Goal: Task Accomplishment & Management: Use online tool/utility

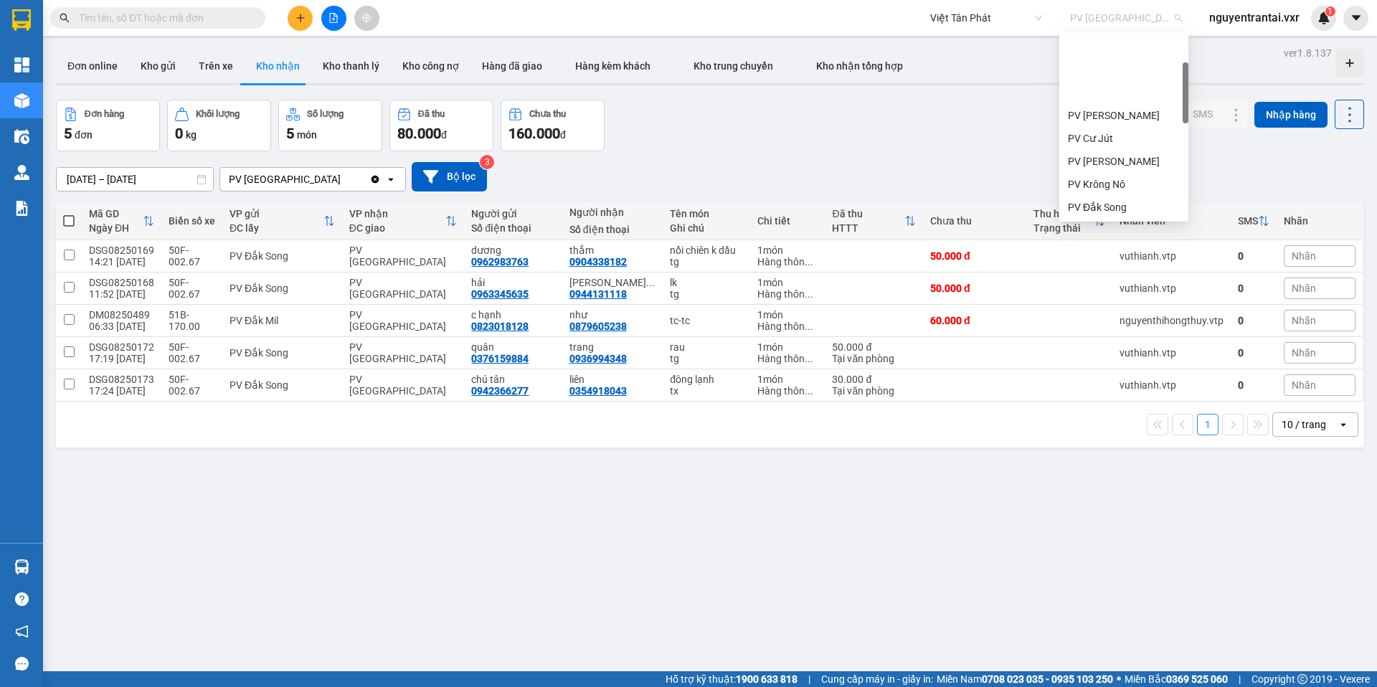
click at [1107, 14] on span "PV [GEOGRAPHIC_DATA]" at bounding box center [1126, 18] width 112 height 22
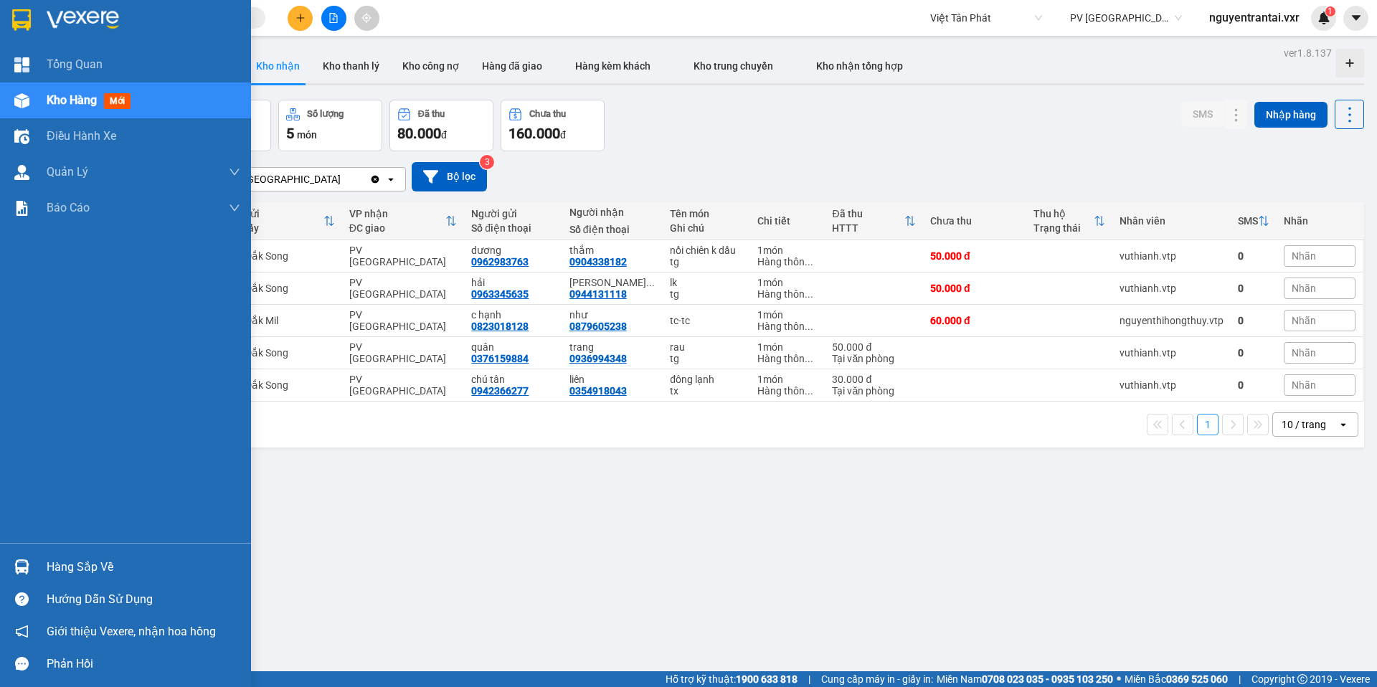
click at [29, 564] on div at bounding box center [21, 566] width 25 height 25
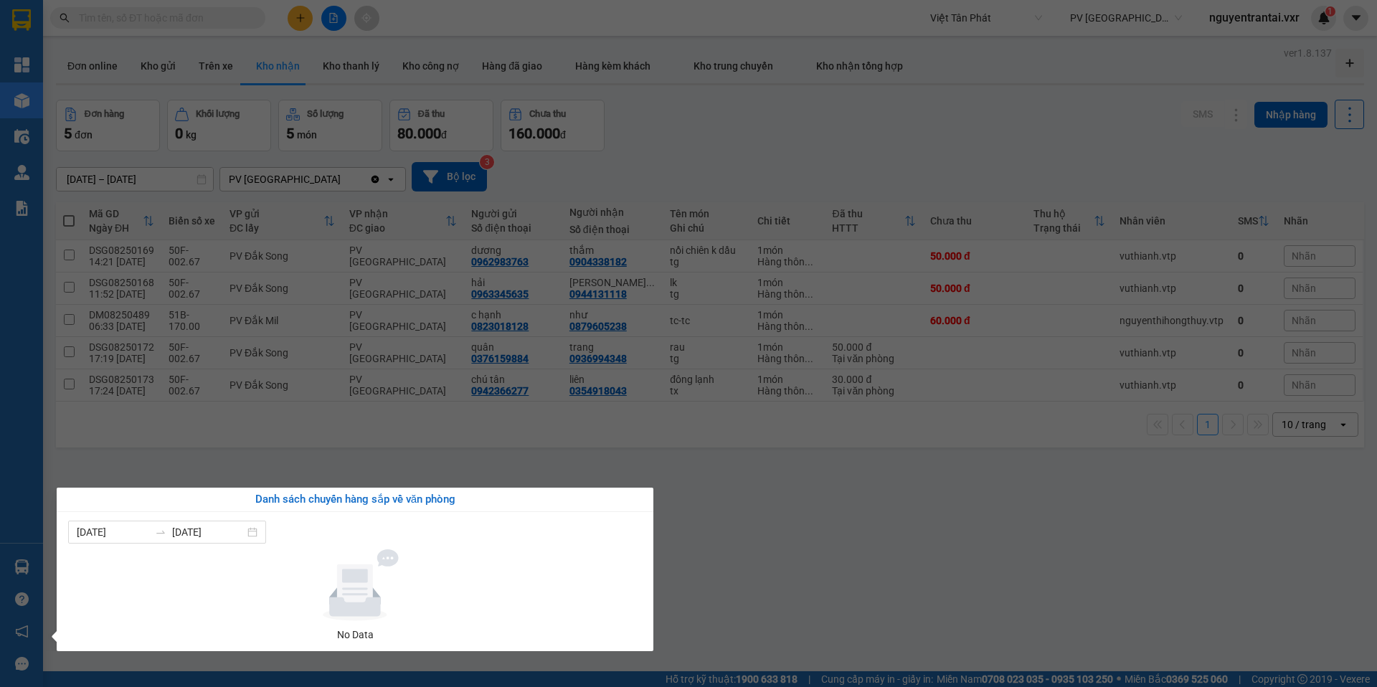
click at [503, 94] on section "Kết quả tìm kiếm ( 0 ) Bộ lọc No Data Việt Tân Phát PV Tân Bình nguyentrantai.v…" at bounding box center [688, 343] width 1377 height 687
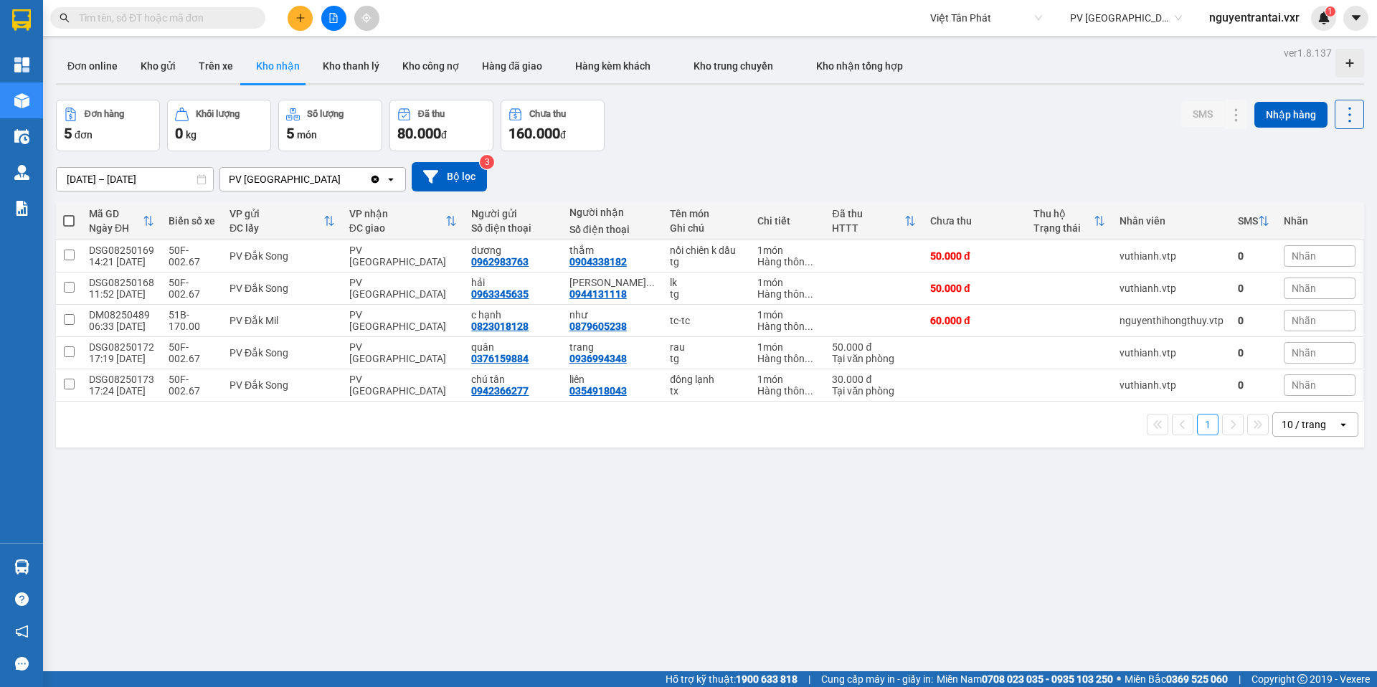
click at [120, 168] on input "10/08/2025 – 12/08/2025" at bounding box center [135, 179] width 156 height 23
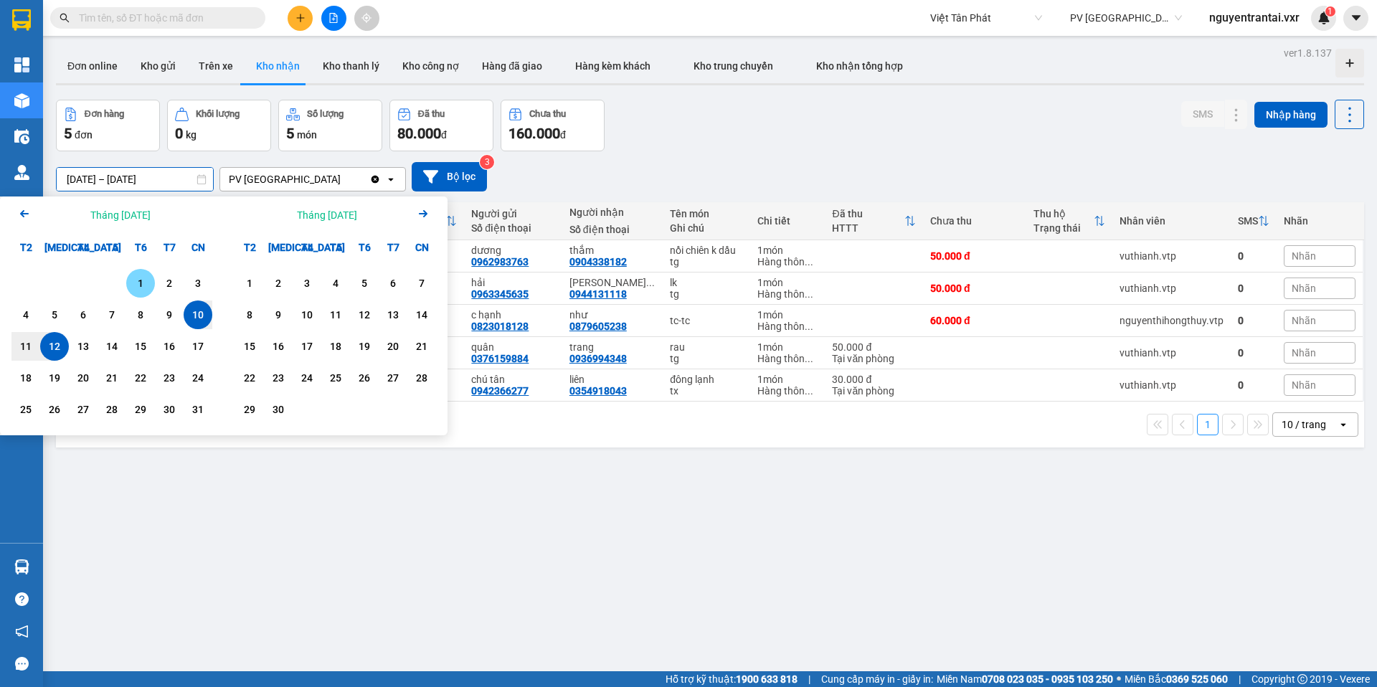
click at [126, 275] on div "1" at bounding box center [140, 283] width 29 height 29
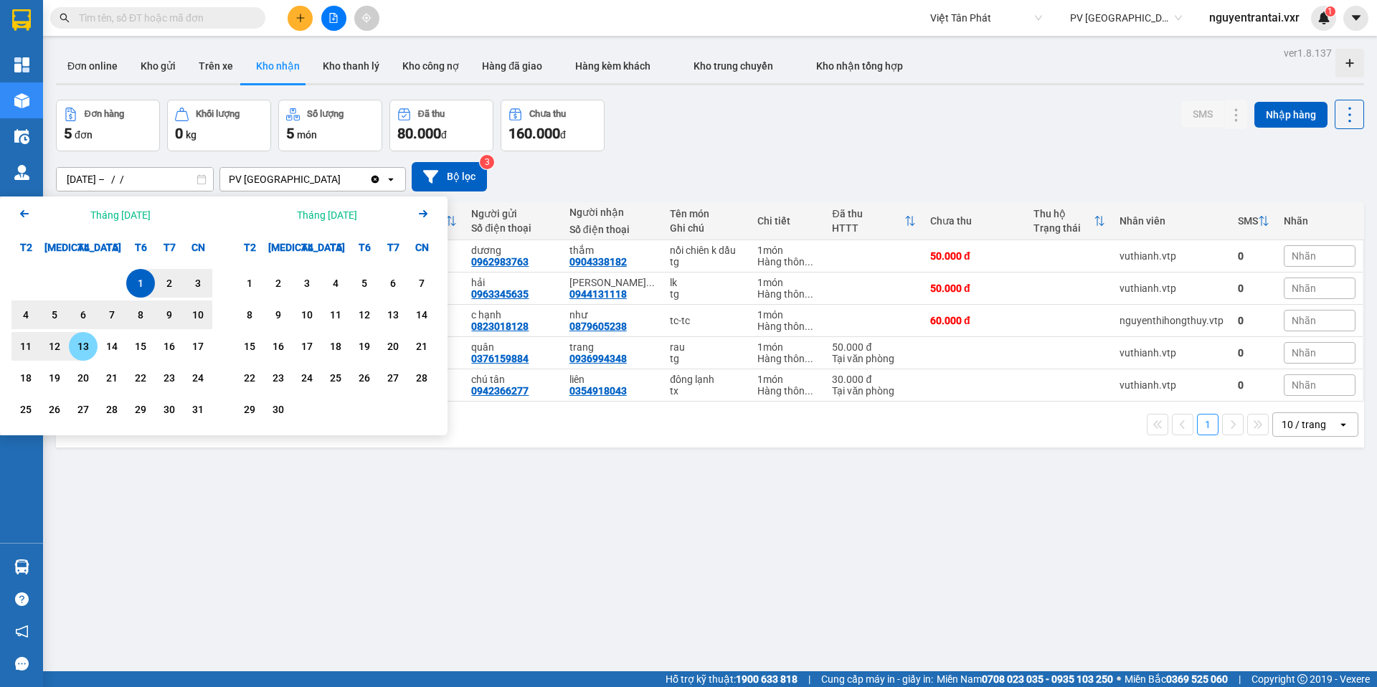
click at [82, 358] on div "13" at bounding box center [83, 346] width 29 height 29
type input "01/08/2025 – 13/08/2025"
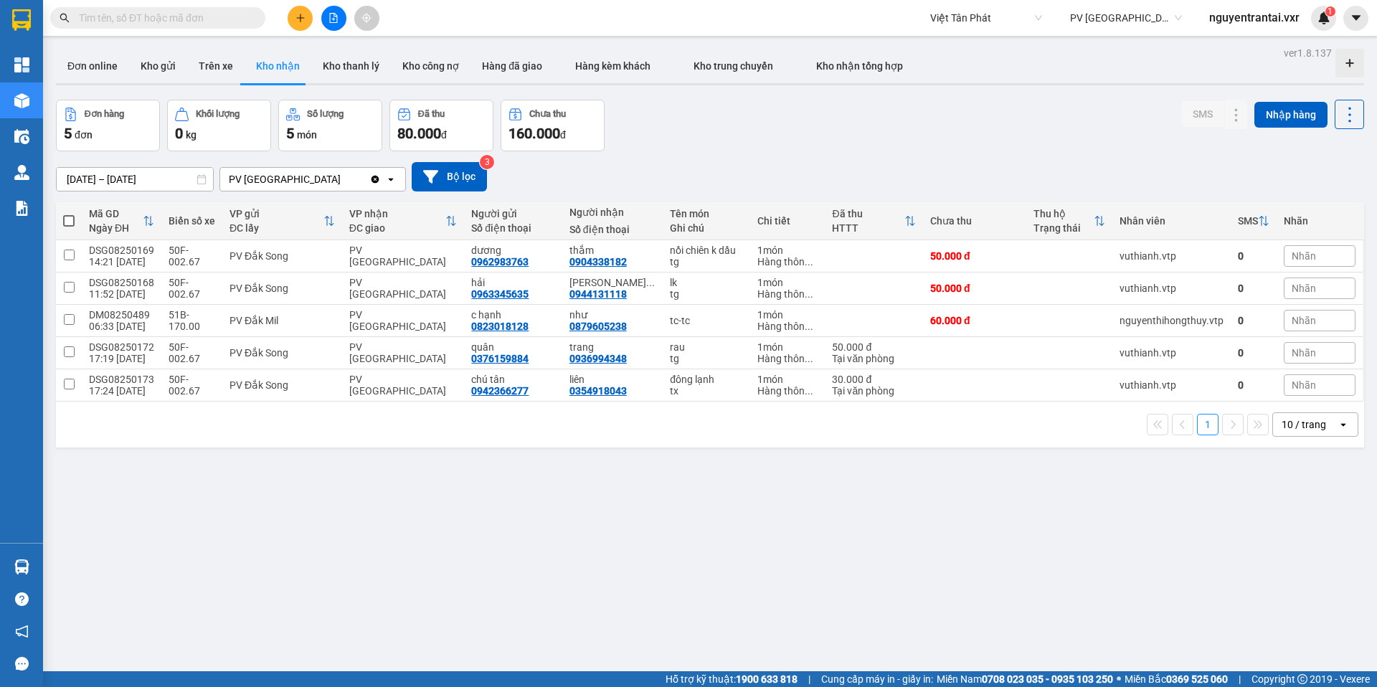
click at [982, 21] on span "Việt Tân Phát" at bounding box center [986, 18] width 112 height 22
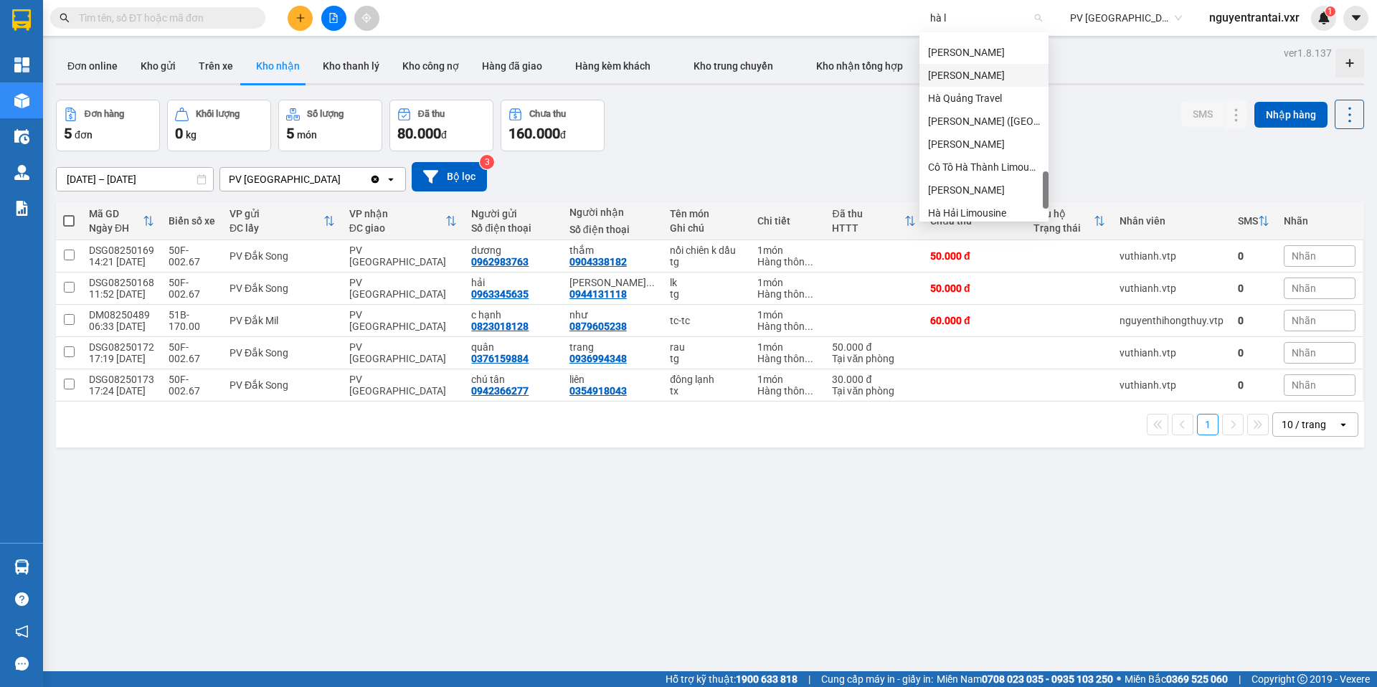
scroll to position [0, 0]
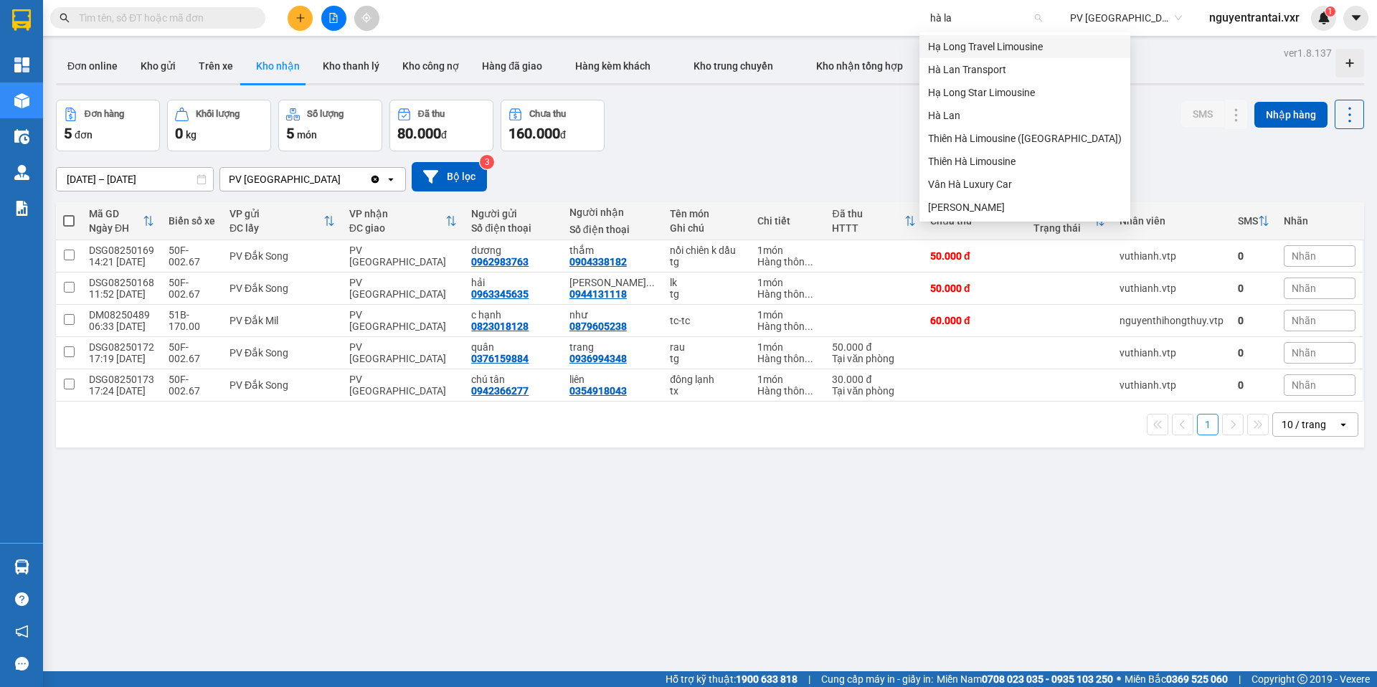
type input "hà lan"
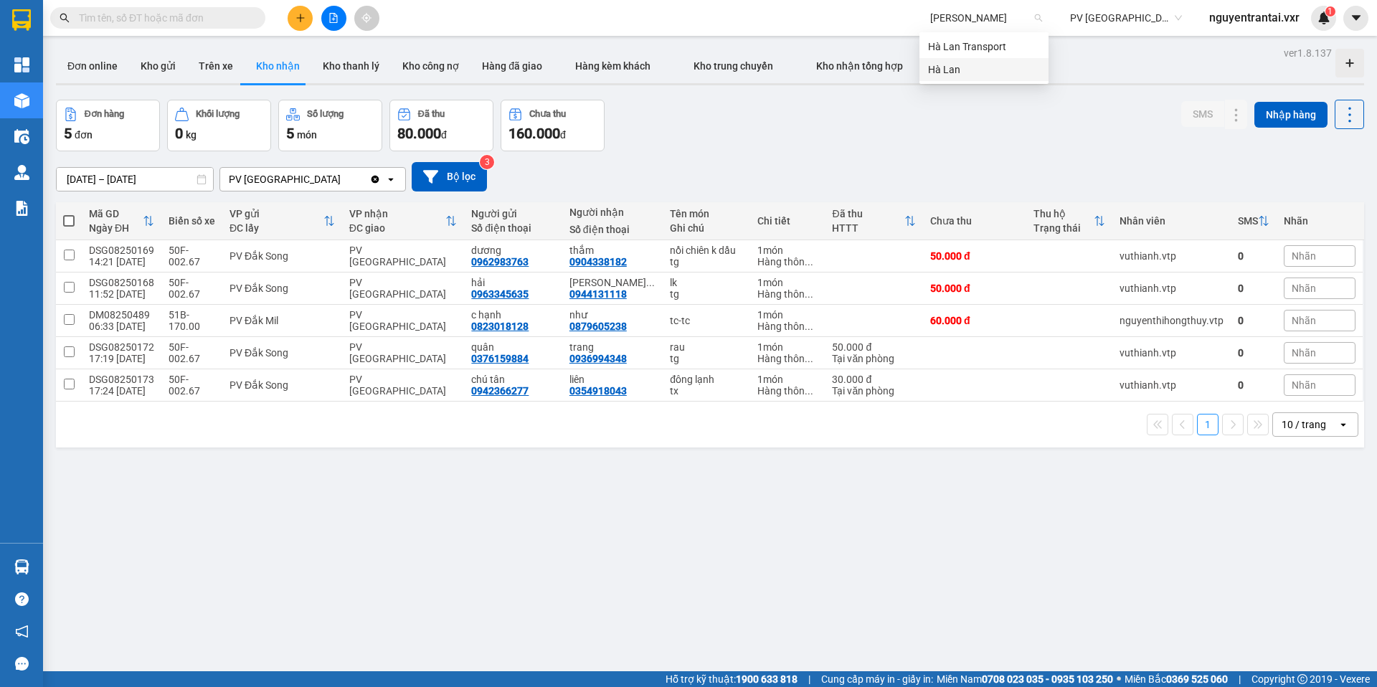
click at [1017, 78] on div "Hà Lan" at bounding box center [983, 69] width 129 height 23
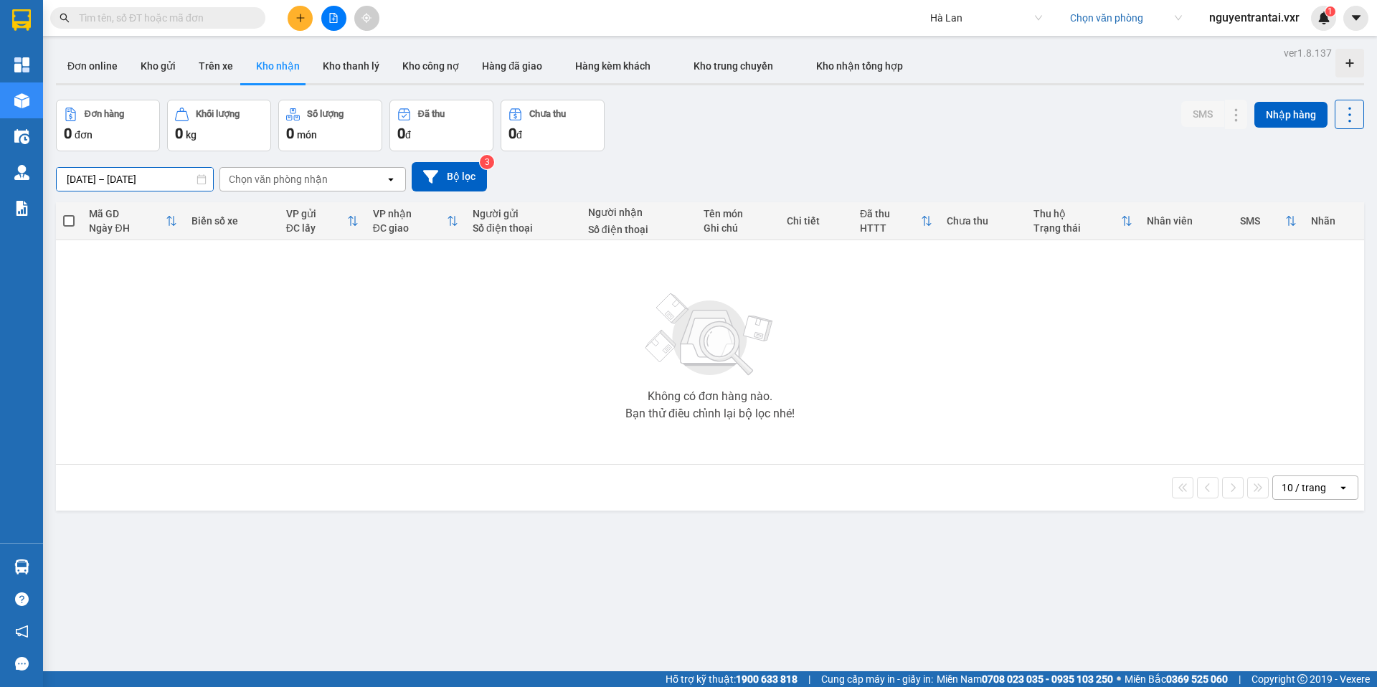
click at [176, 181] on input "10/08/2025 – 12/08/2025" at bounding box center [135, 179] width 156 height 23
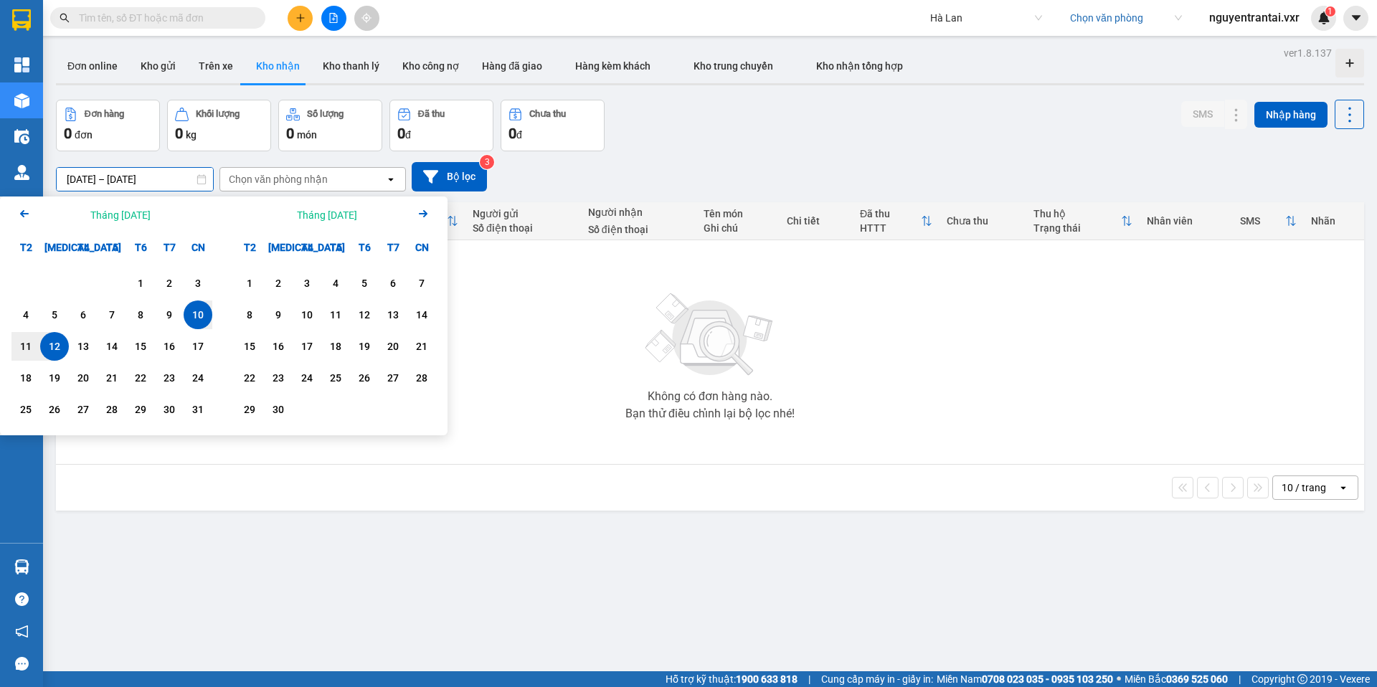
click at [24, 216] on icon "Previous month." at bounding box center [24, 213] width 9 height 7
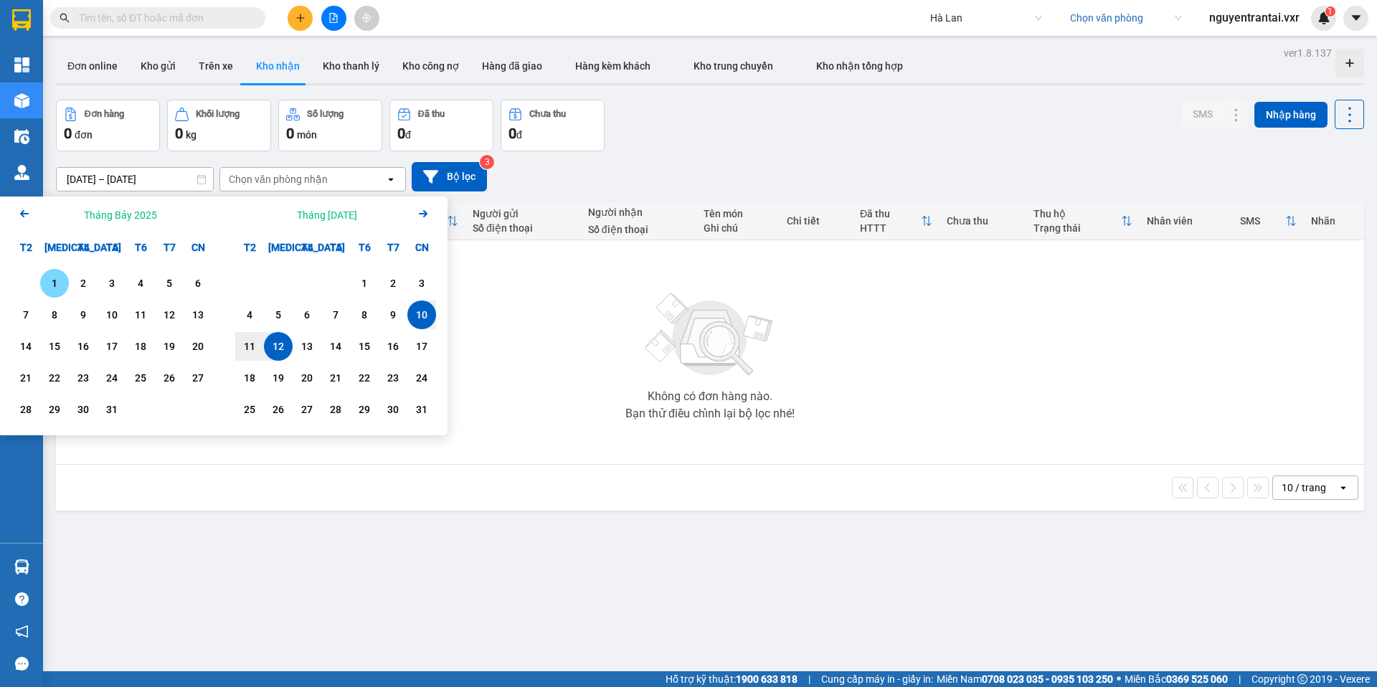
click at [52, 280] on div "1" at bounding box center [54, 283] width 20 height 17
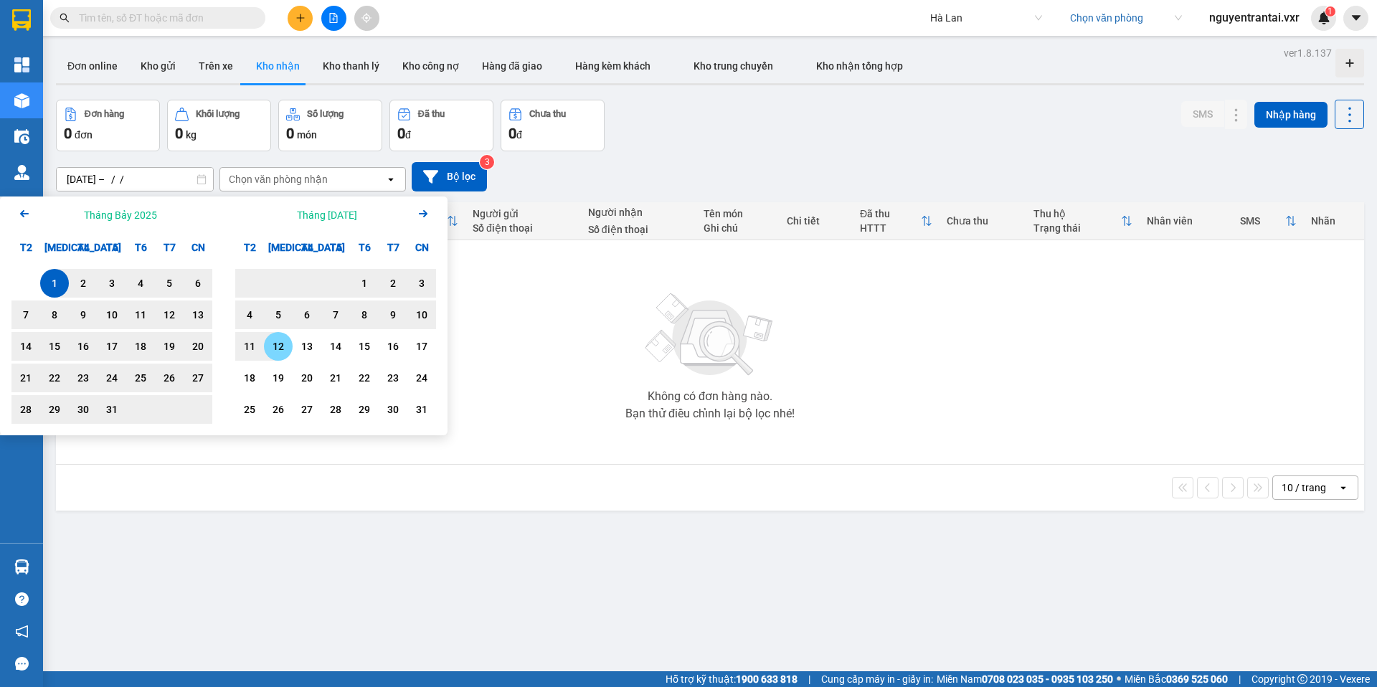
click at [271, 338] on div "12" at bounding box center [278, 346] width 20 height 17
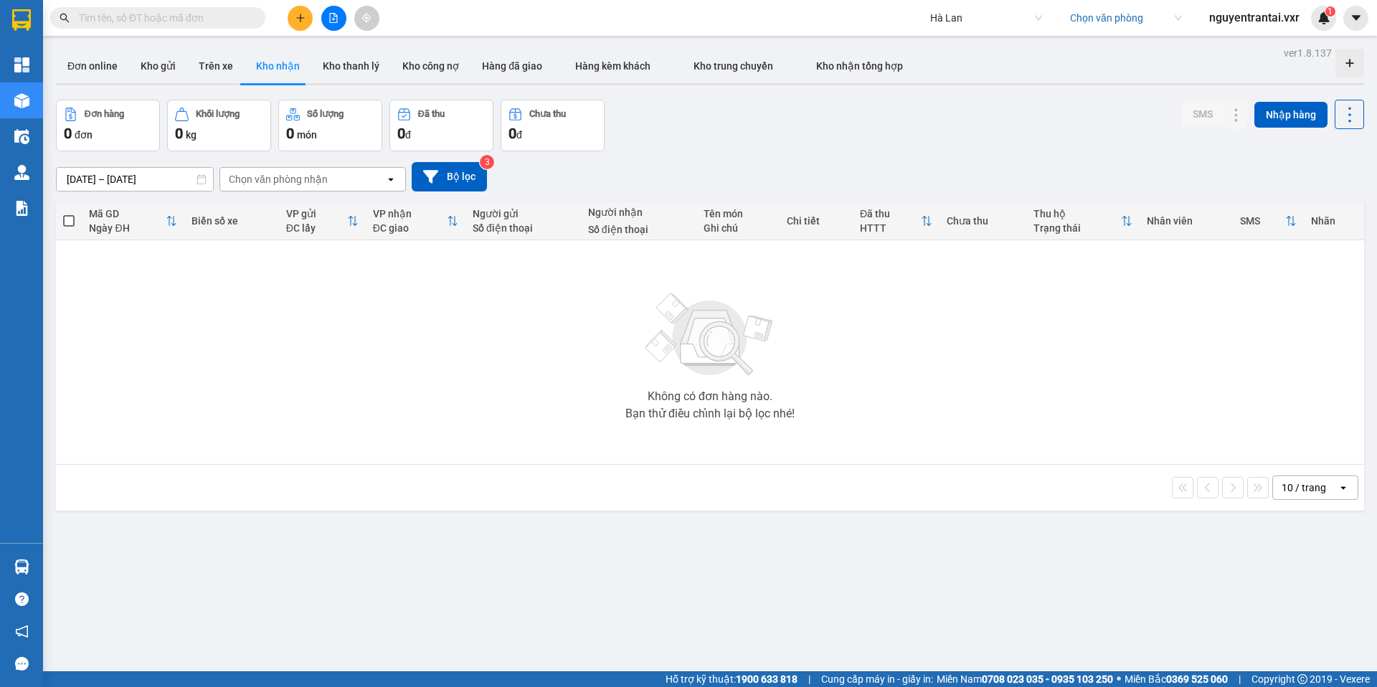
click at [1113, 22] on input "search" at bounding box center [1121, 18] width 102 height 22
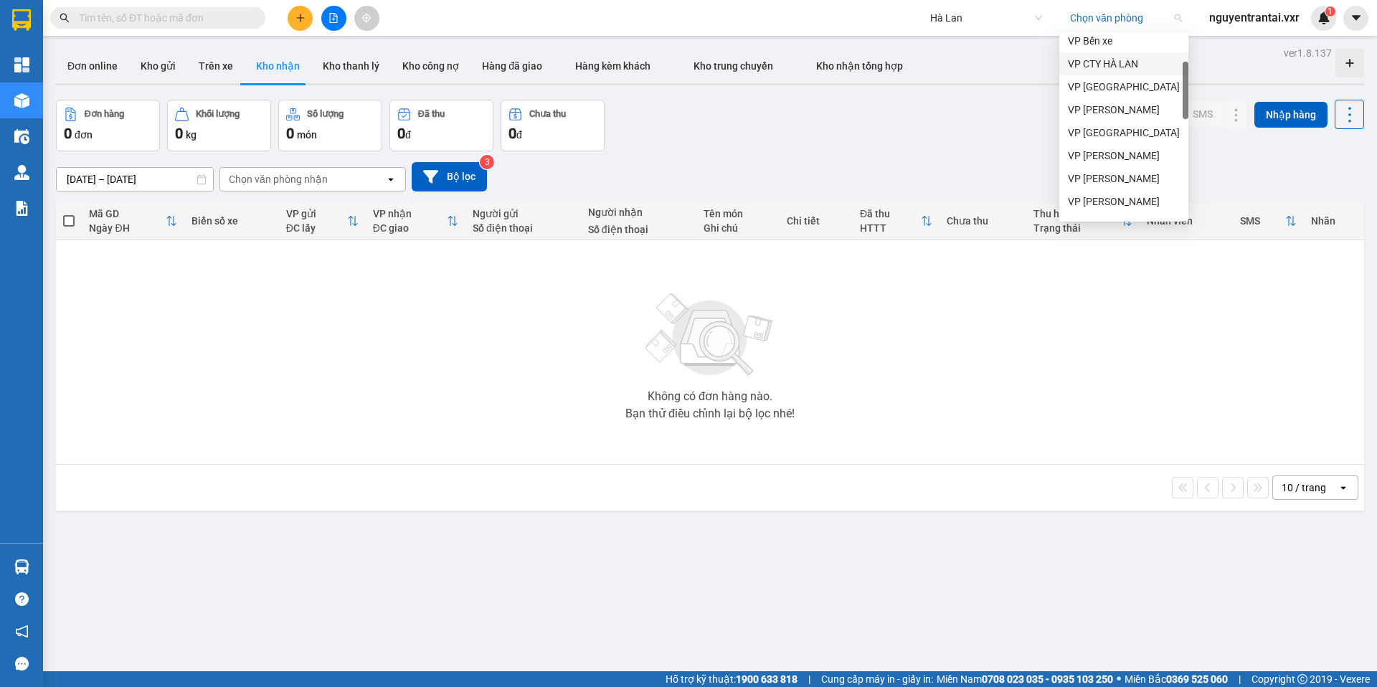
click at [1122, 60] on div "VP CTY HÀ LAN" at bounding box center [1124, 64] width 112 height 16
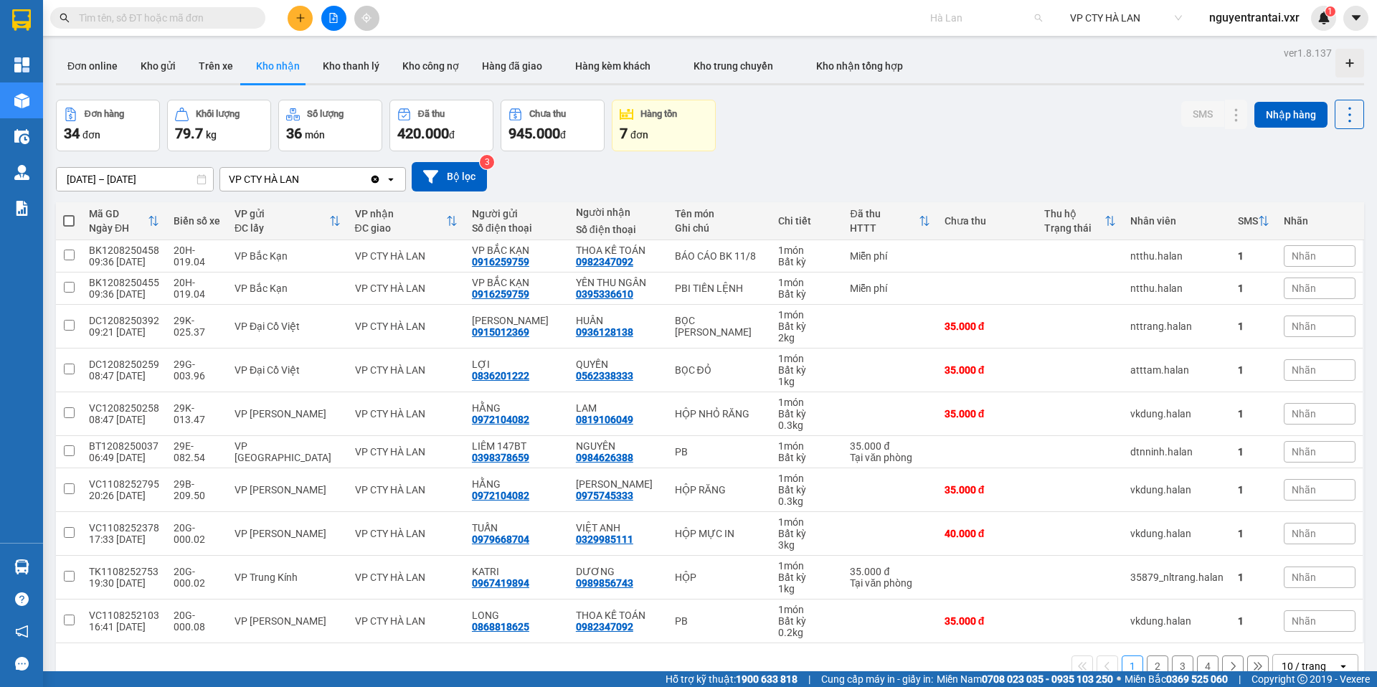
scroll to position [1893, 0]
click at [1003, 24] on span "Hà Lan" at bounding box center [986, 18] width 112 height 22
click at [226, 62] on button "Trên xe" at bounding box center [215, 66] width 57 height 34
type input "05/12/2011 – 12/08/2025"
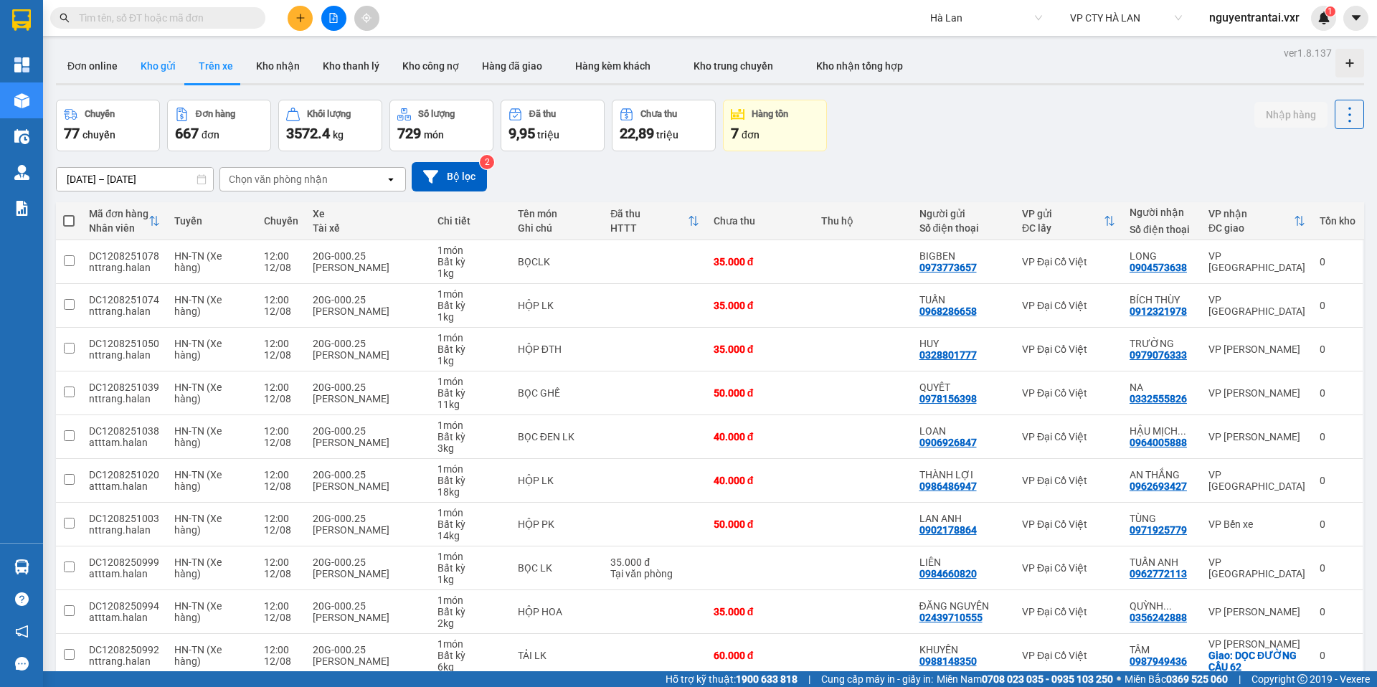
click at [161, 59] on button "Kho gửi" at bounding box center [158, 66] width 58 height 34
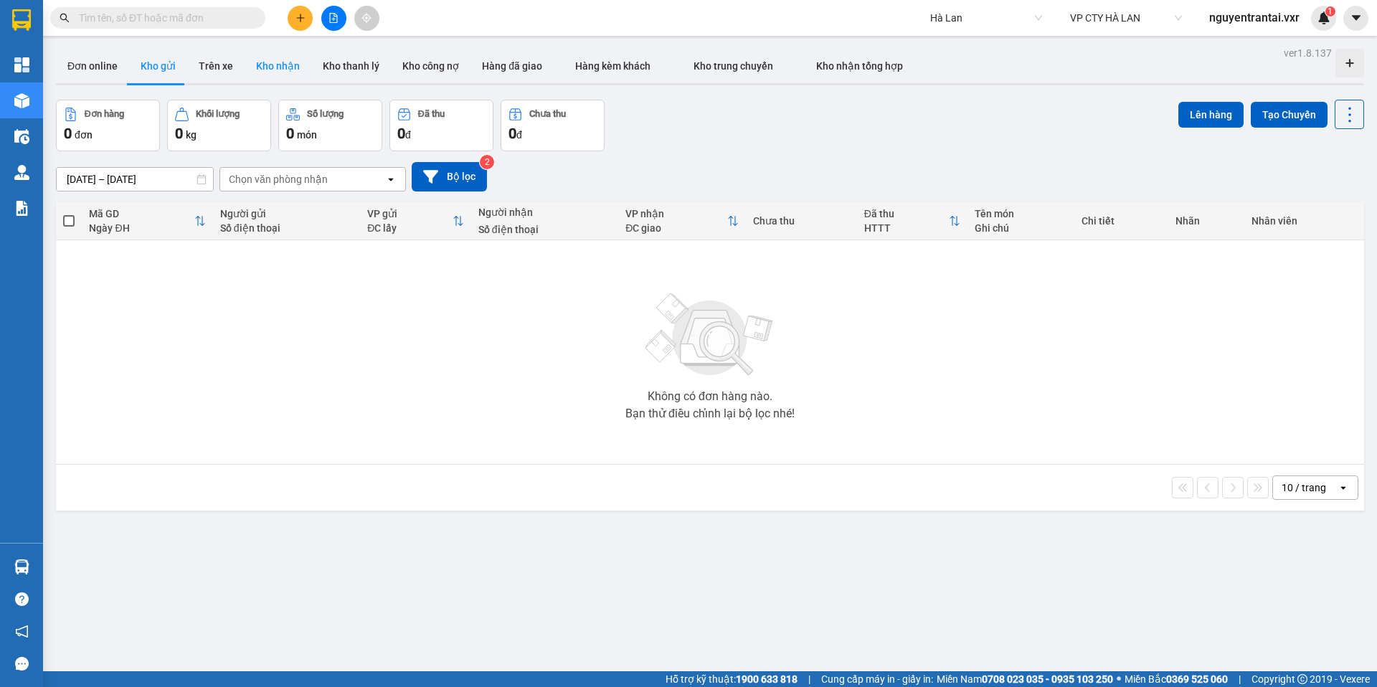
click at [250, 60] on button "Kho nhận" at bounding box center [277, 66] width 67 height 34
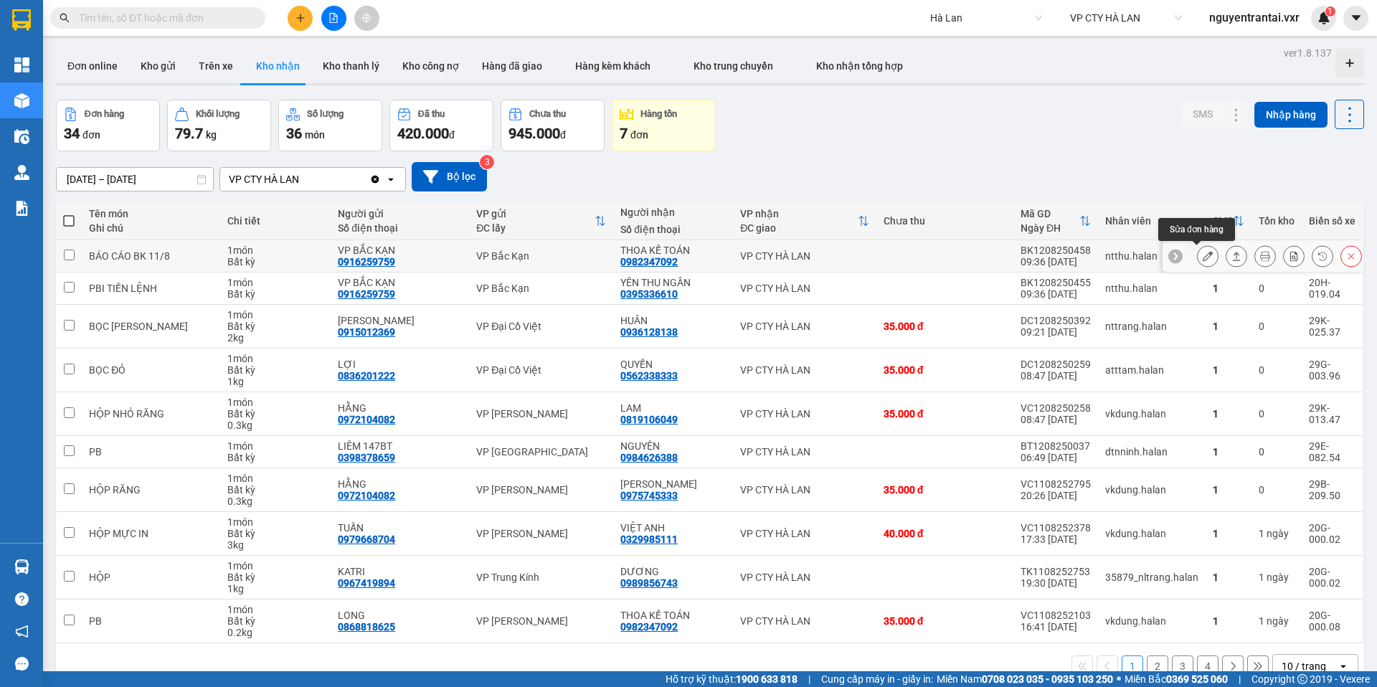
click at [1197, 257] on button at bounding box center [1207, 256] width 20 height 25
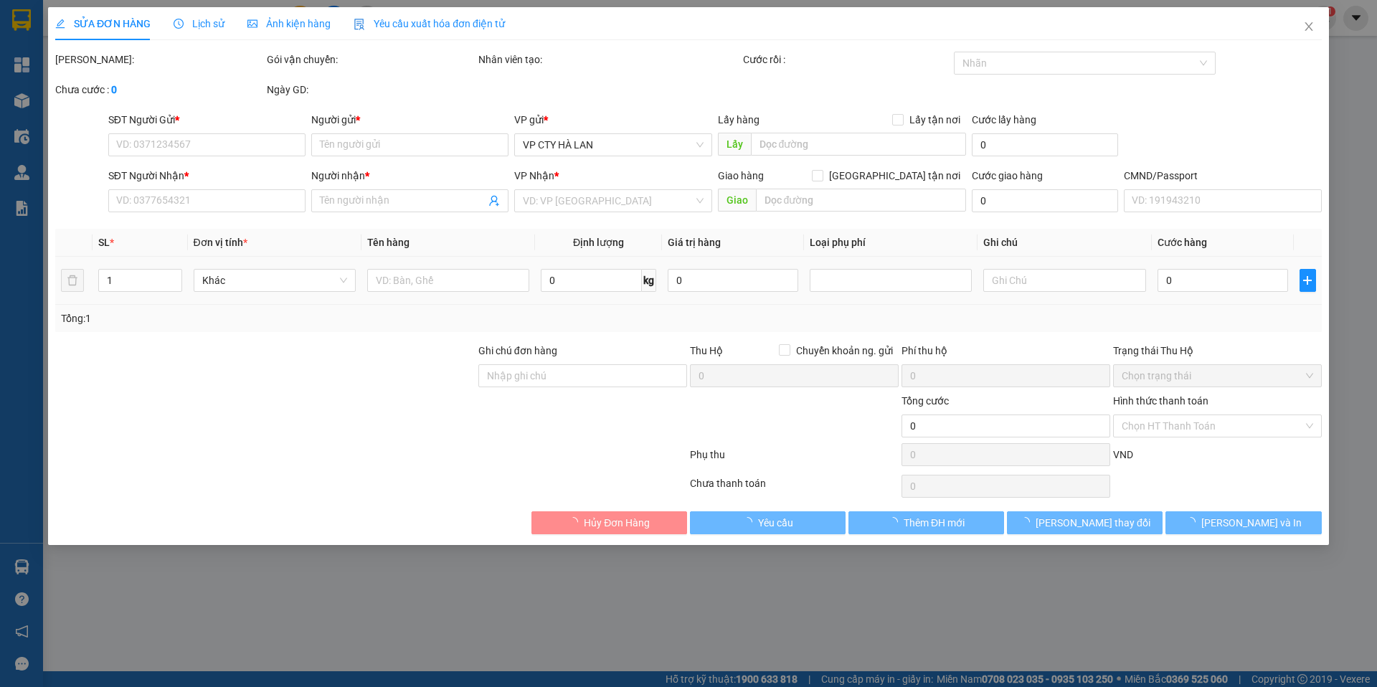
type input "0916259759"
type input "VP BẮC KẠN"
type input "0982347092"
type input "THOA KẾ TOÁN"
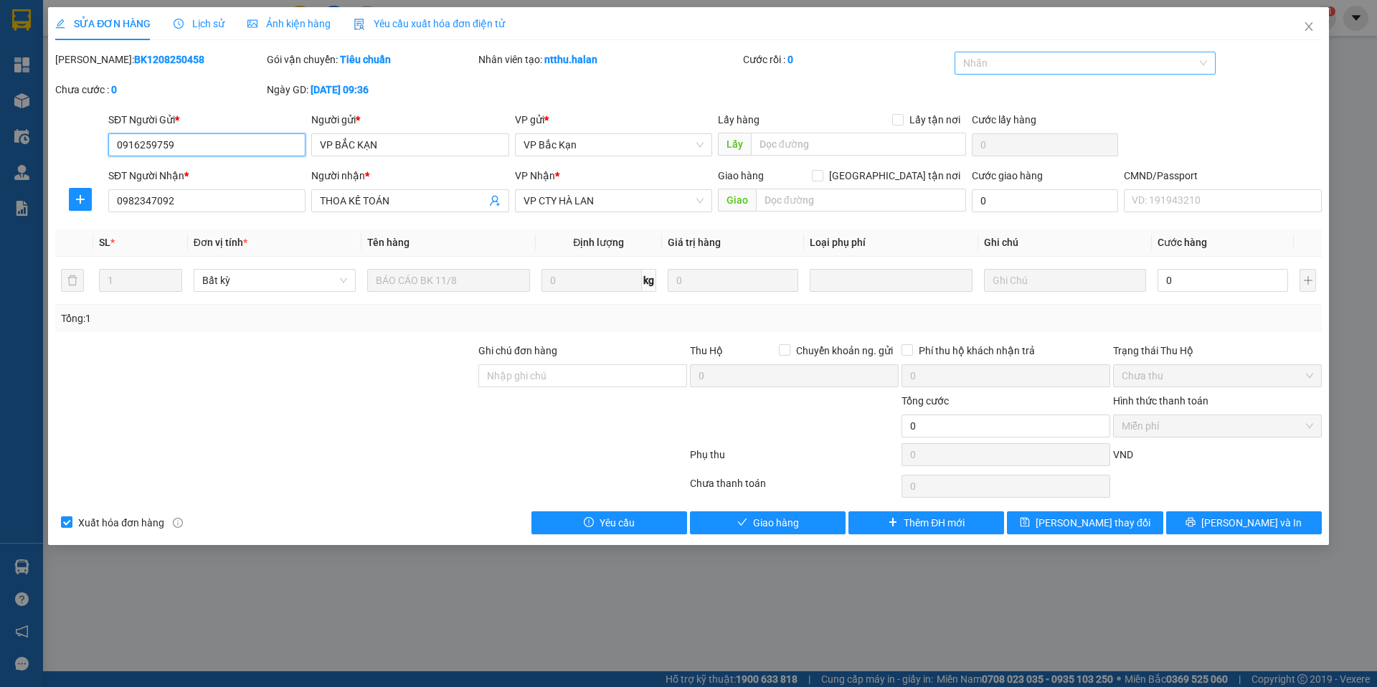
click at [1141, 65] on div at bounding box center [1078, 62] width 240 height 17
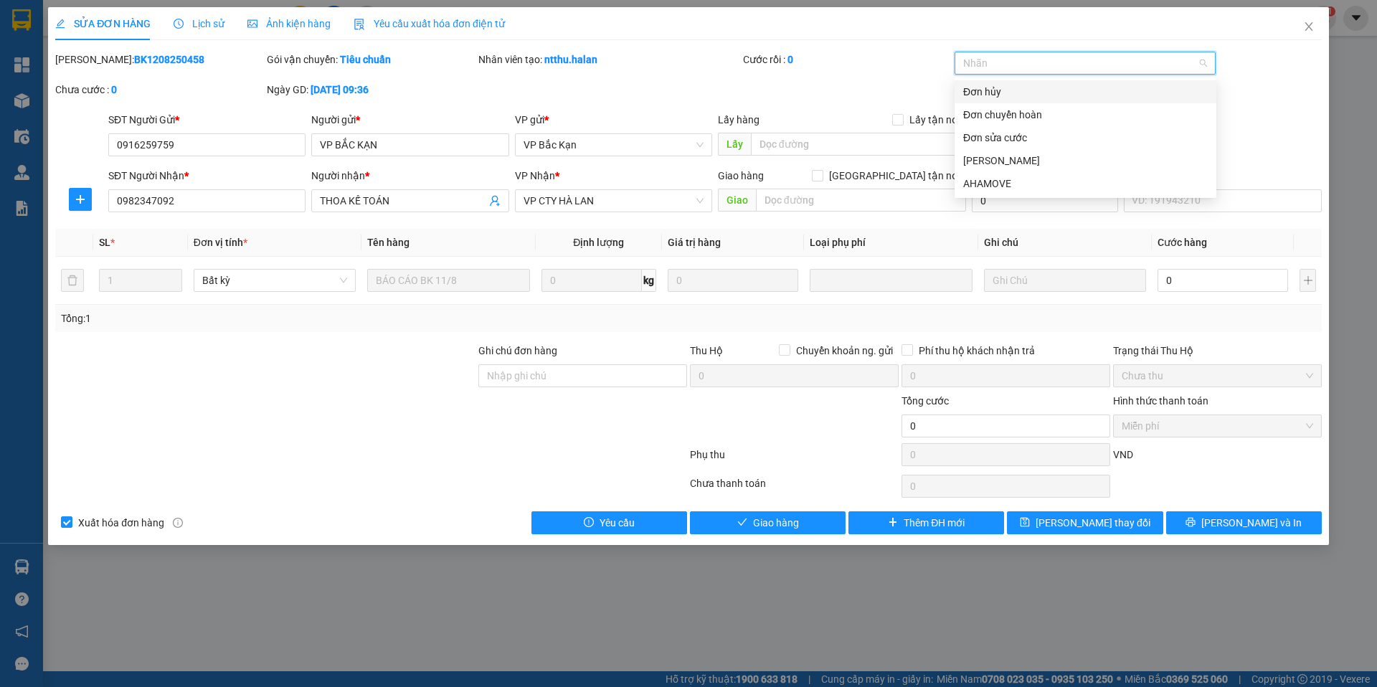
click at [1269, 89] on div "Mã ĐH: BK1208250458 Gói vận chuyển: Tiêu chuẩn Nhân viên tạo: ntthu.halan Cước …" at bounding box center [688, 82] width 1269 height 60
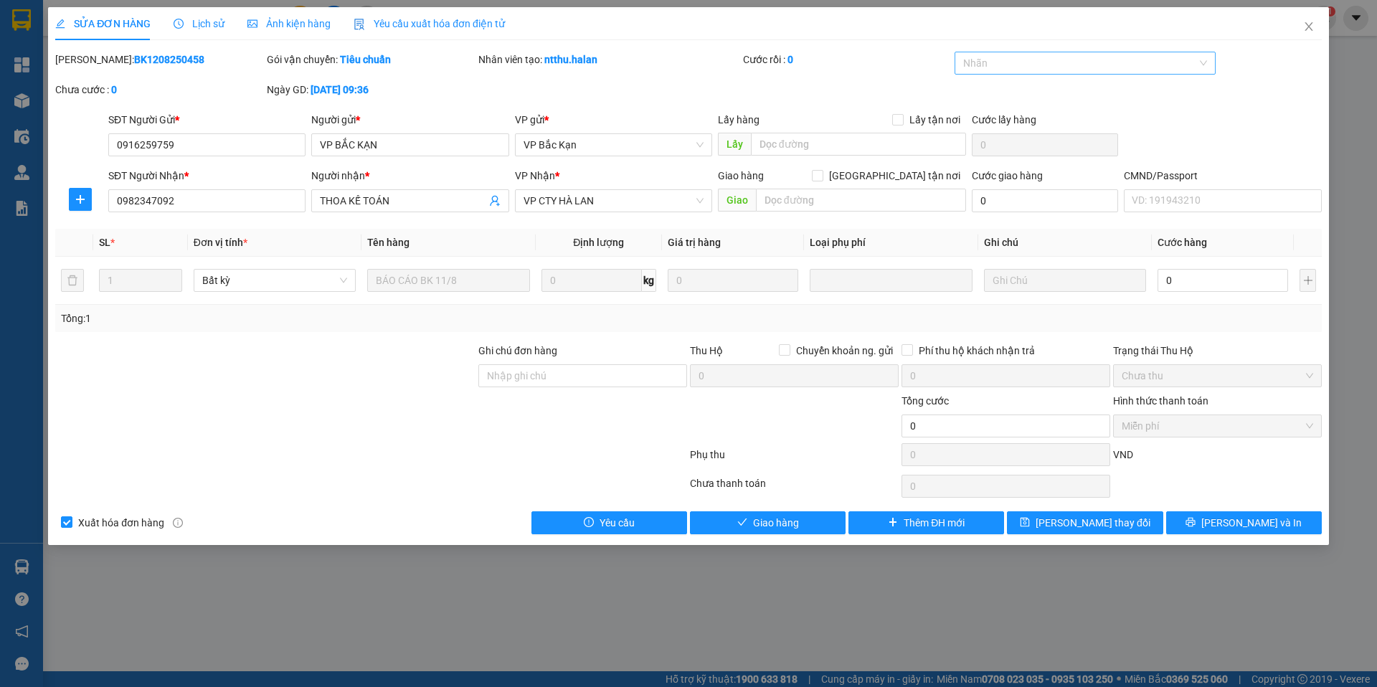
click at [1042, 52] on div "Nhãn" at bounding box center [1085, 63] width 262 height 23
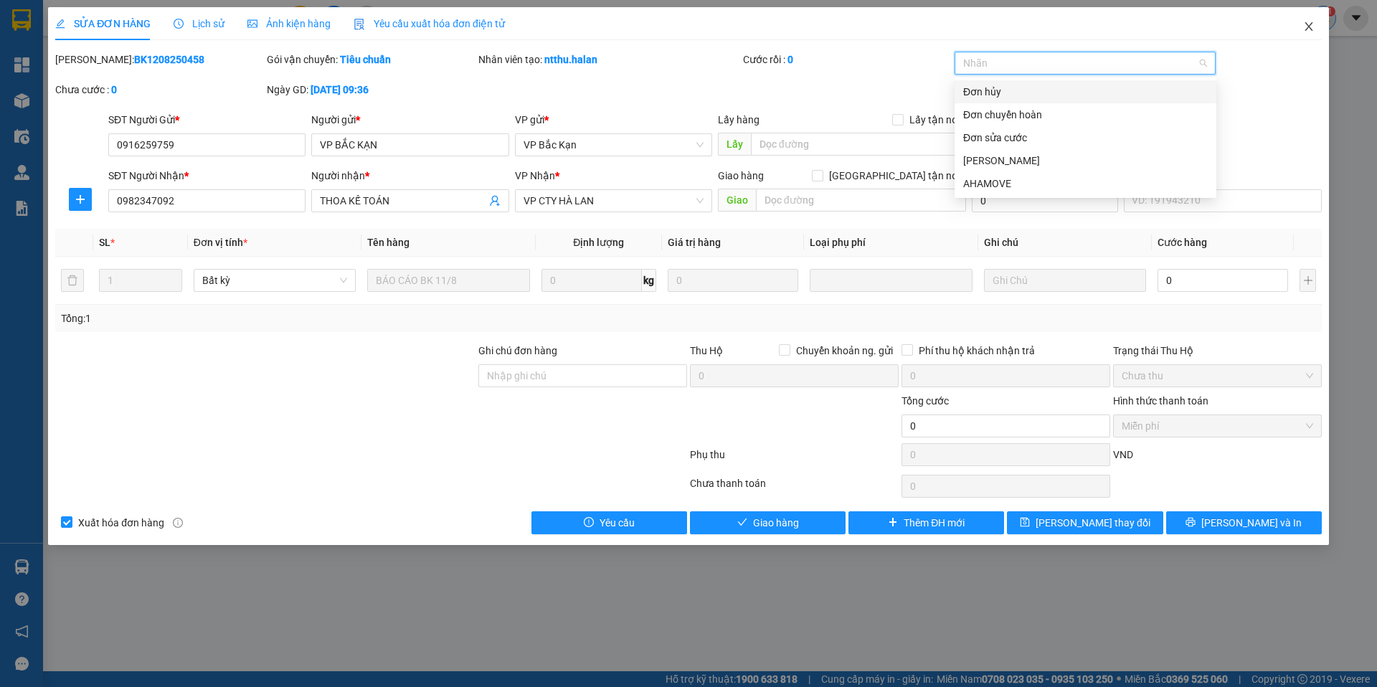
click at [1311, 16] on span "Close" at bounding box center [1308, 27] width 40 height 40
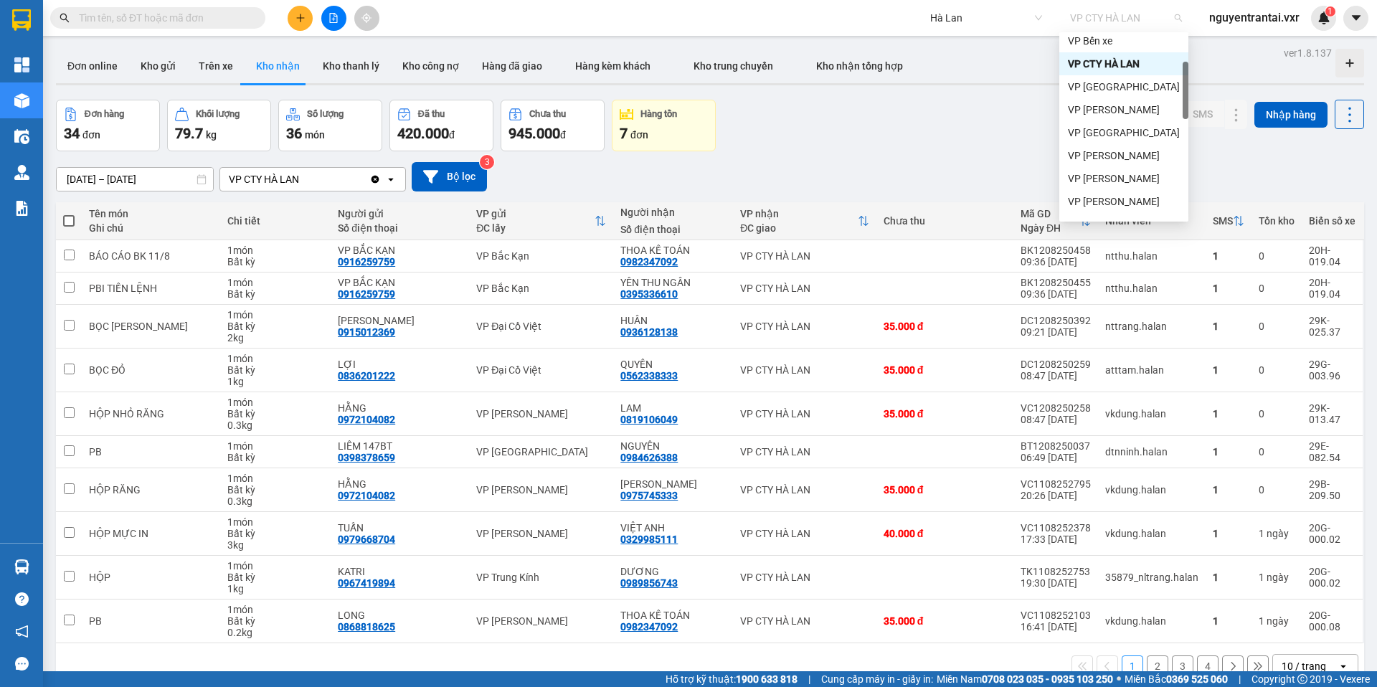
click at [1131, 23] on span "VP CTY HÀ LAN" at bounding box center [1126, 18] width 112 height 22
click at [1113, 113] on div "VP Hoàng Văn Thụ" at bounding box center [1124, 110] width 112 height 16
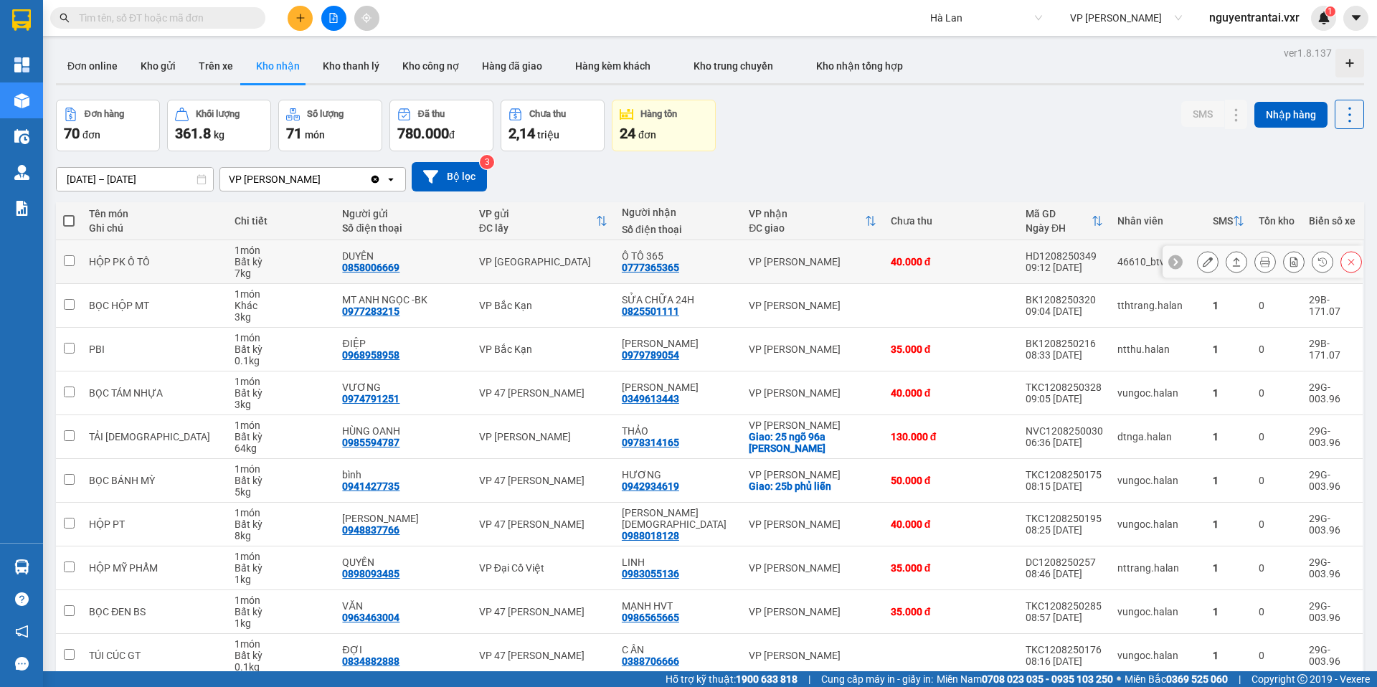
click at [1197, 260] on button at bounding box center [1207, 261] width 20 height 25
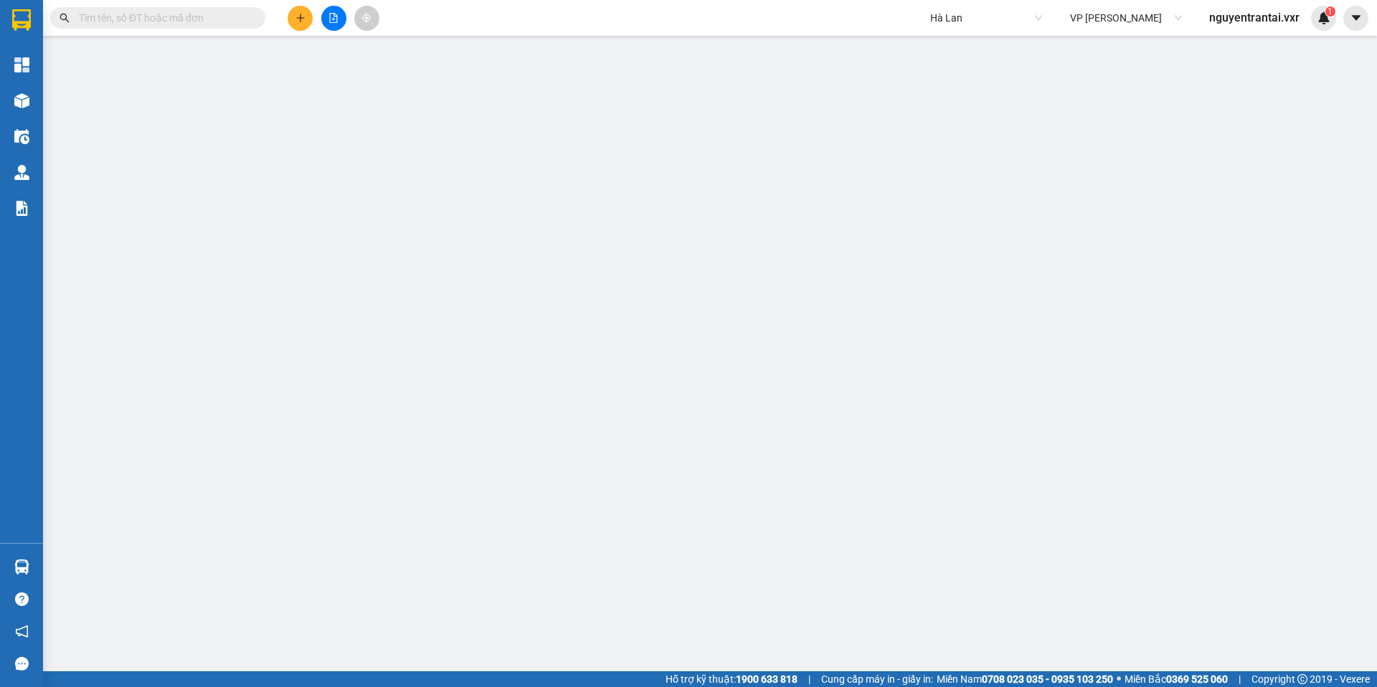
type input "0858006669"
type input "DUYÊN"
type input "0777365365"
type input "Ô TÔ 365"
type input "40.000"
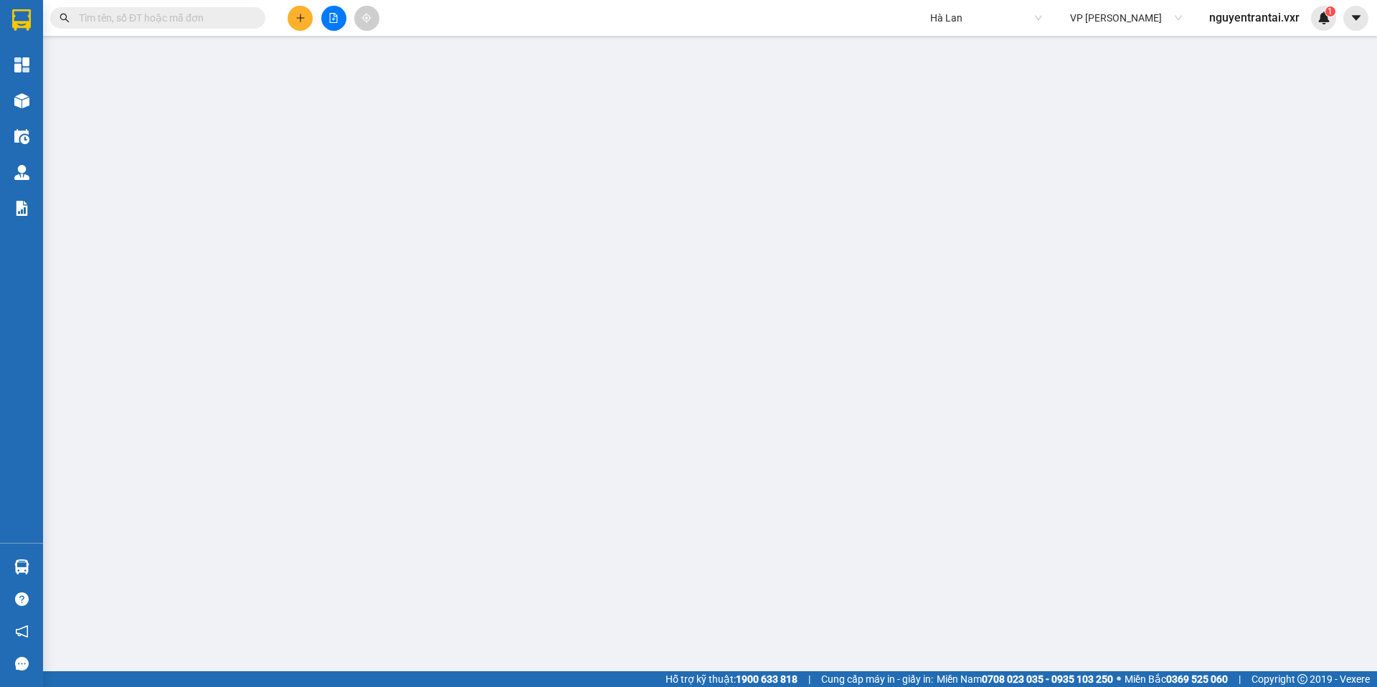
type input "40.000"
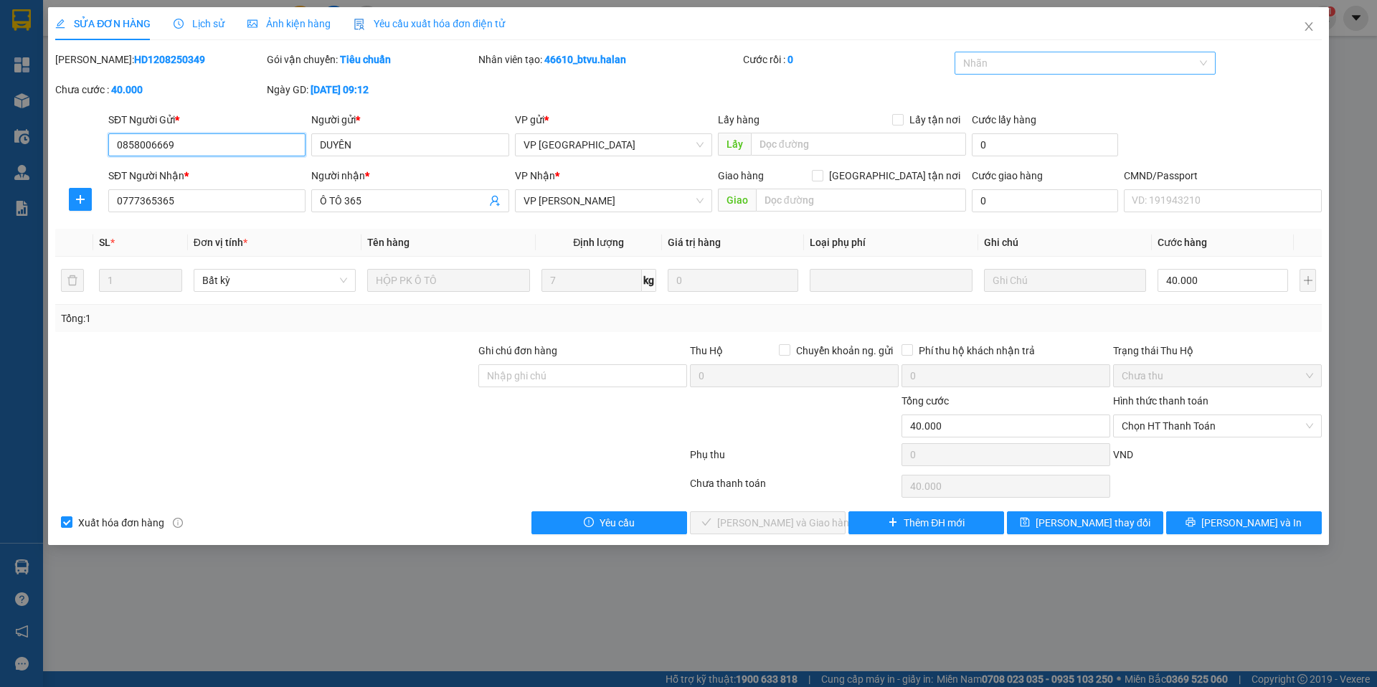
click at [1118, 73] on div "Nhãn" at bounding box center [1085, 63] width 262 height 23
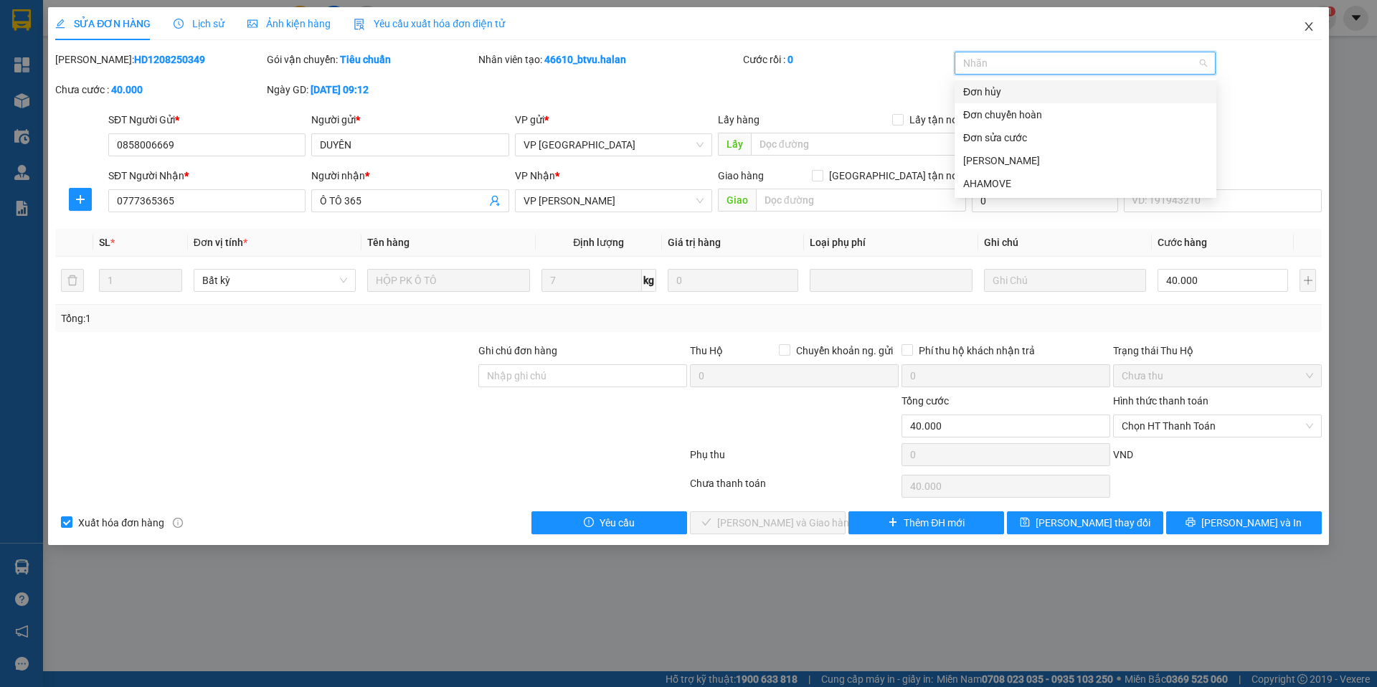
click at [1309, 27] on icon "close" at bounding box center [1308, 26] width 8 height 9
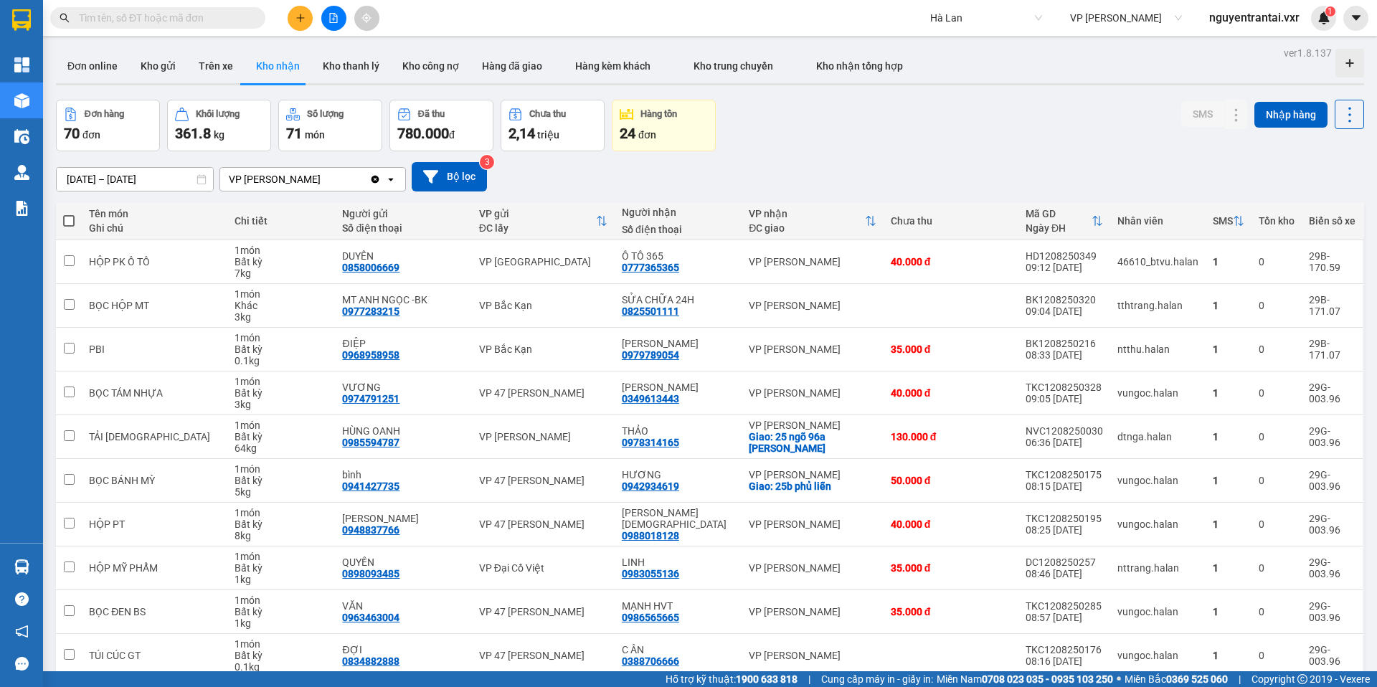
click at [967, 29] on div "Hà Lan" at bounding box center [985, 17] width 129 height 23
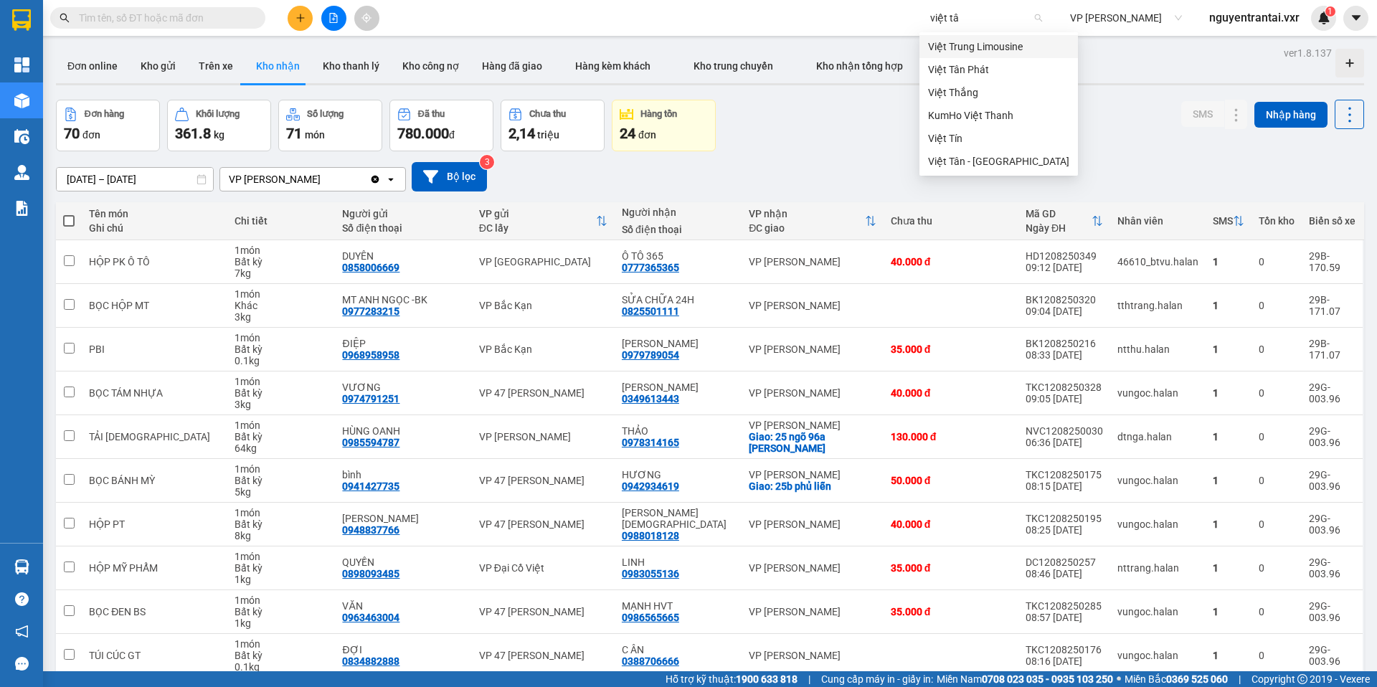
type input "việt tân"
click at [1006, 49] on div "Việt Tân Phát" at bounding box center [998, 47] width 141 height 16
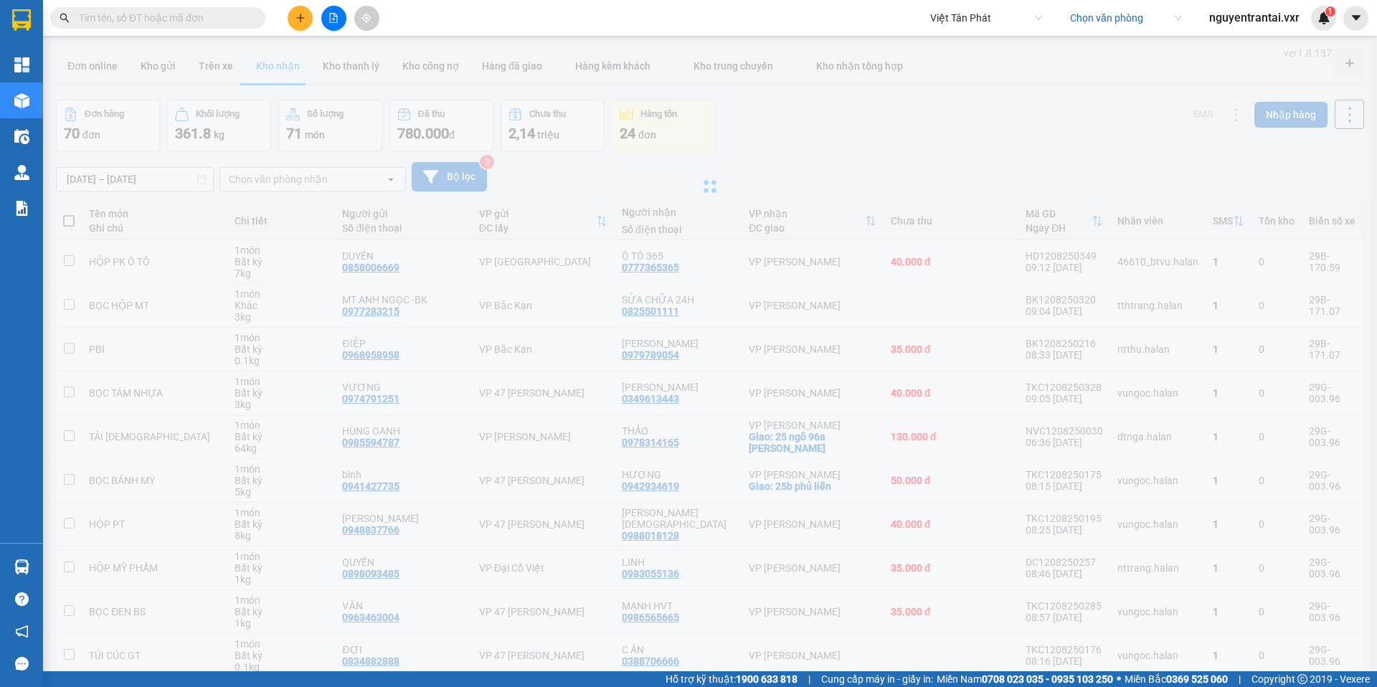
click at [1125, 17] on input "search" at bounding box center [1121, 18] width 102 height 22
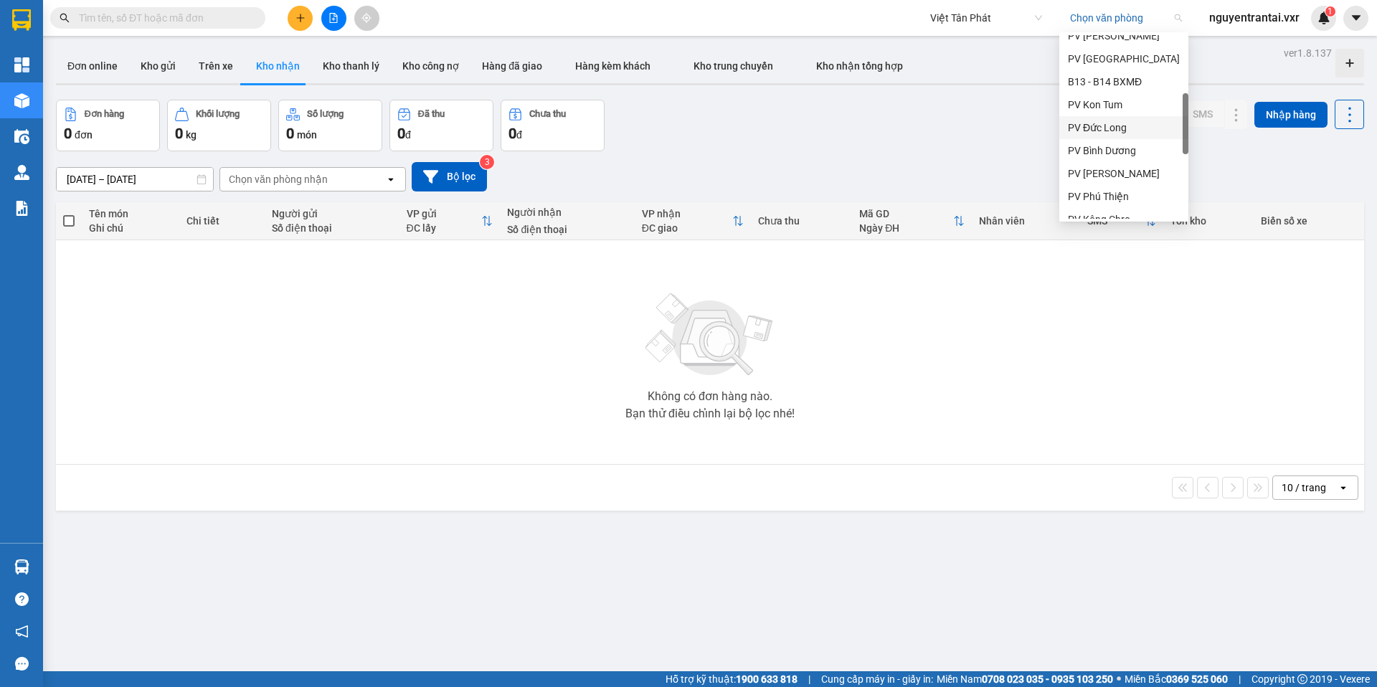
scroll to position [221, 0]
click at [1126, 78] on div "PV [GEOGRAPHIC_DATA]" at bounding box center [1124, 78] width 112 height 16
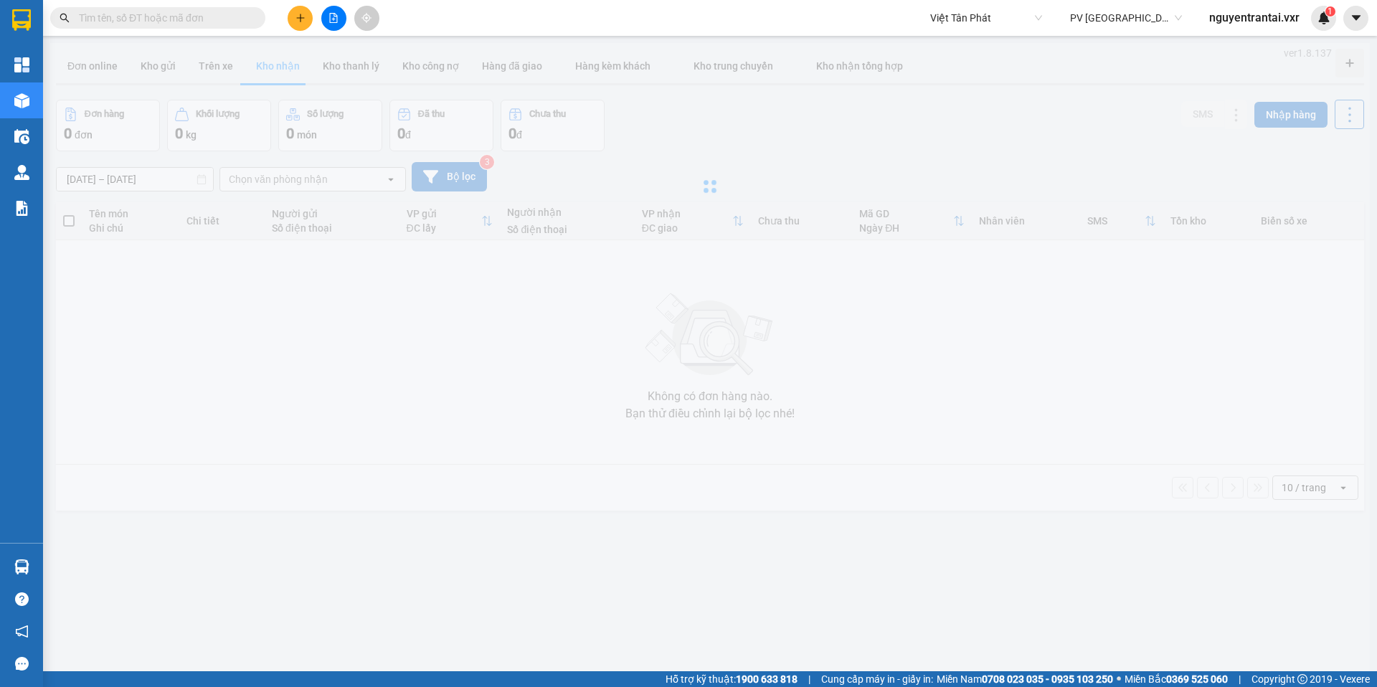
type input "10/08/2025 – 12/08/2025"
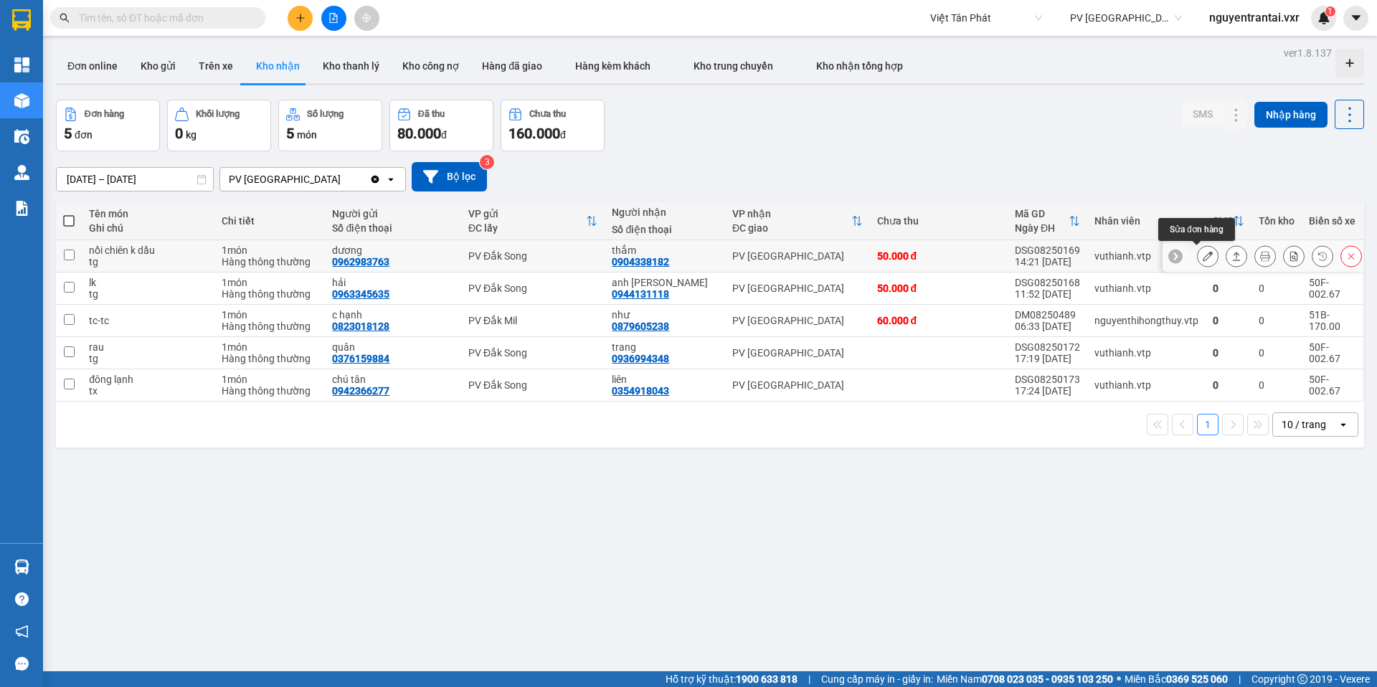
click at [1202, 257] on icon at bounding box center [1207, 256] width 10 height 10
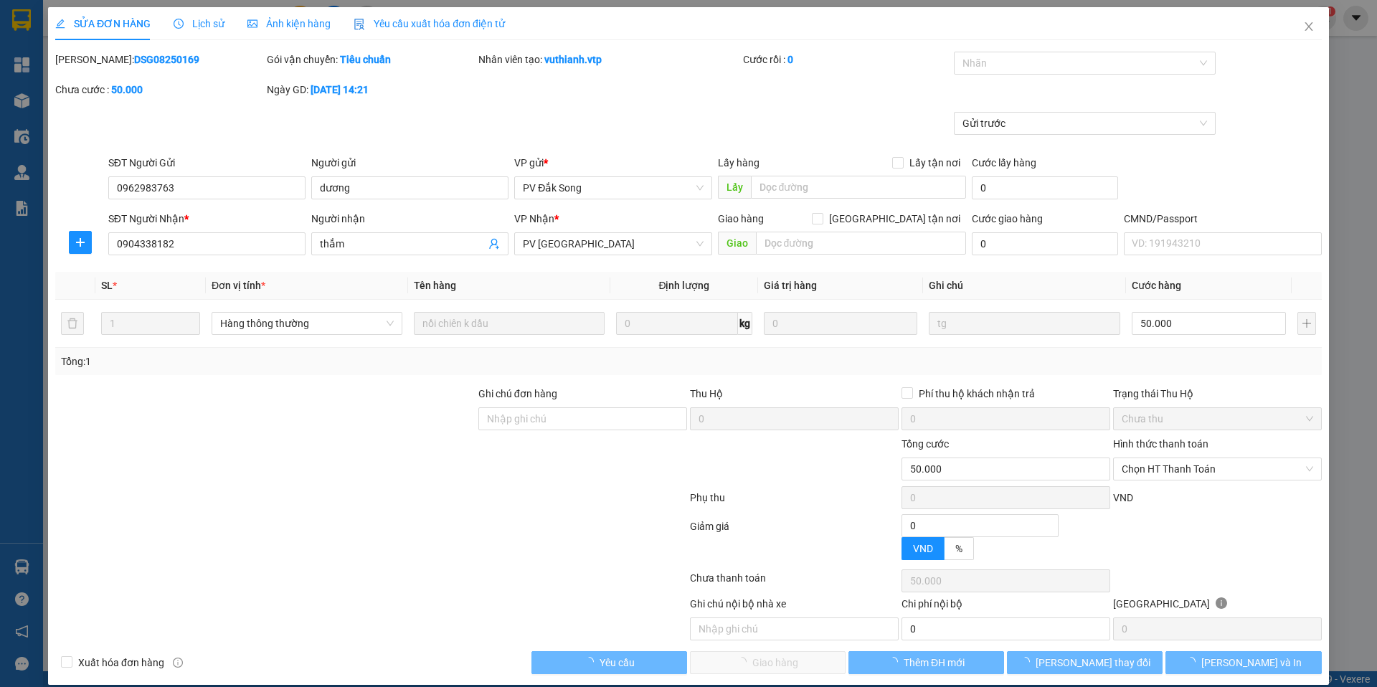
type input "2.500"
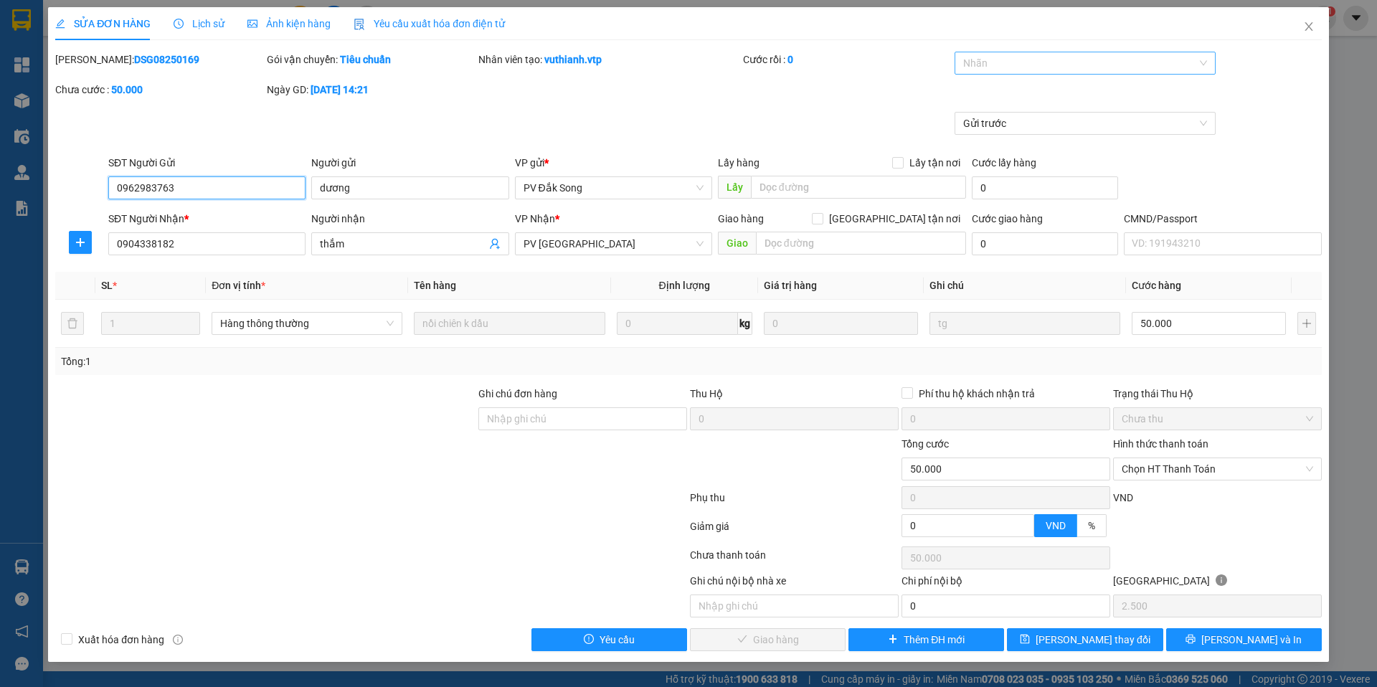
click at [1126, 68] on div at bounding box center [1078, 62] width 240 height 17
click at [1312, 25] on icon "close" at bounding box center [1308, 26] width 11 height 11
